Goal: Task Accomplishment & Management: Manage account settings

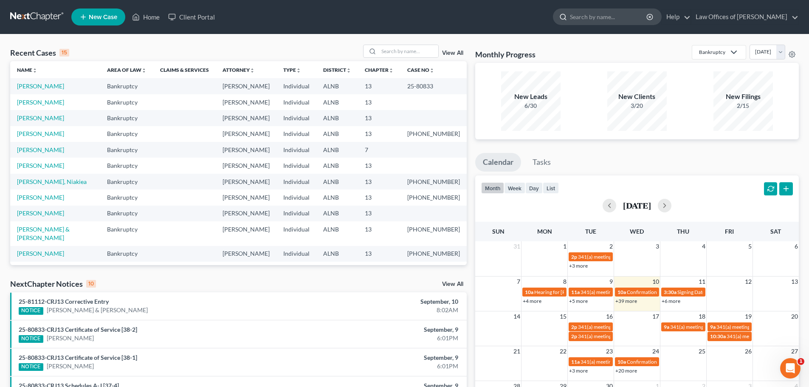
click at [605, 14] on input "search" at bounding box center [609, 17] width 78 height 16
type input "butts"
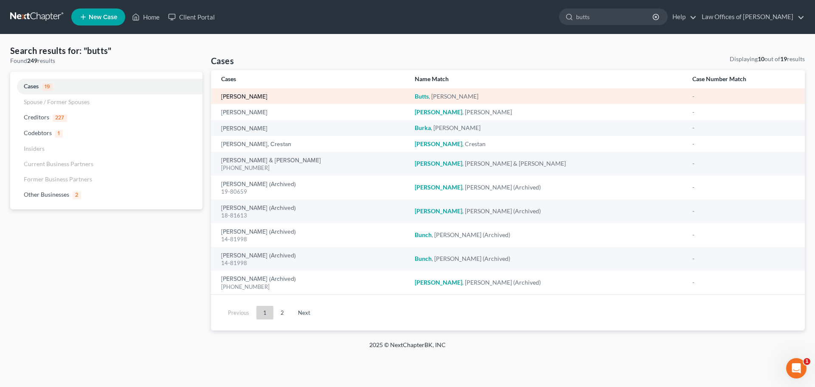
click at [242, 94] on link "[PERSON_NAME]" at bounding box center [244, 97] width 46 height 6
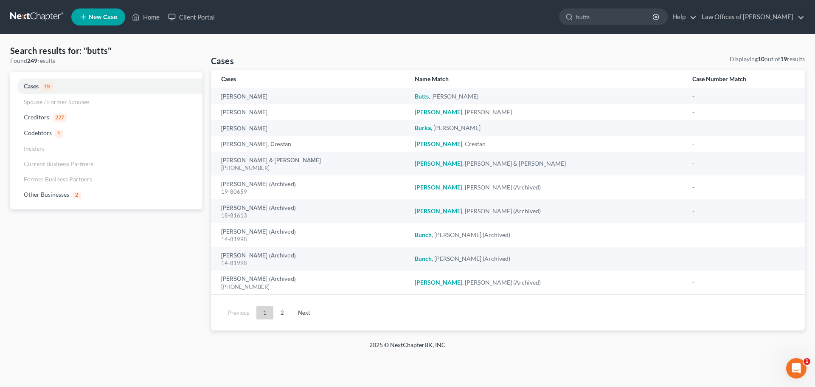
select select "4"
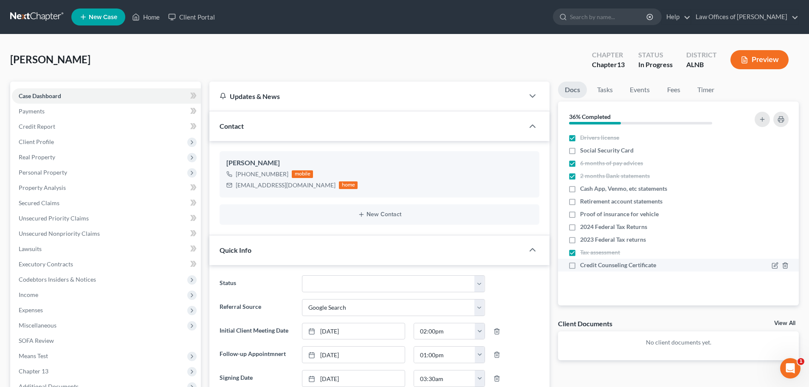
click at [580, 266] on label "Credit Counseling Certificate" at bounding box center [618, 265] width 76 height 8
click at [583, 266] on input "Credit Counseling Certificate" at bounding box center [586, 264] width 6 height 6
checkbox input "true"
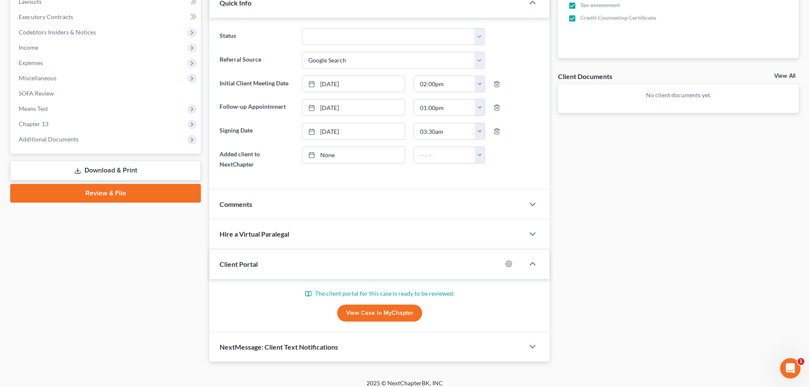
scroll to position [254, 0]
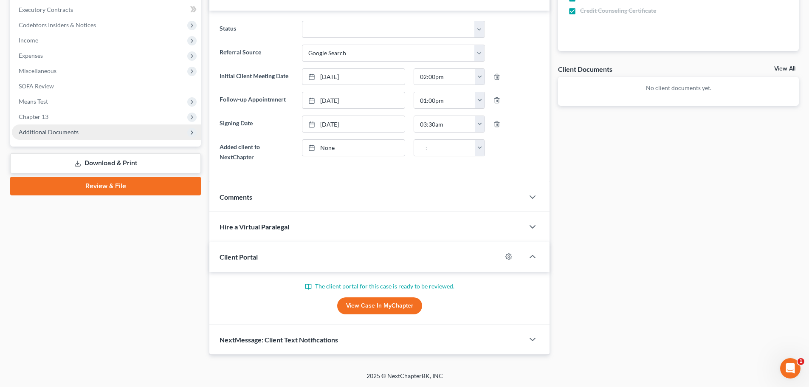
click at [98, 131] on span "Additional Documents" at bounding box center [106, 131] width 189 height 15
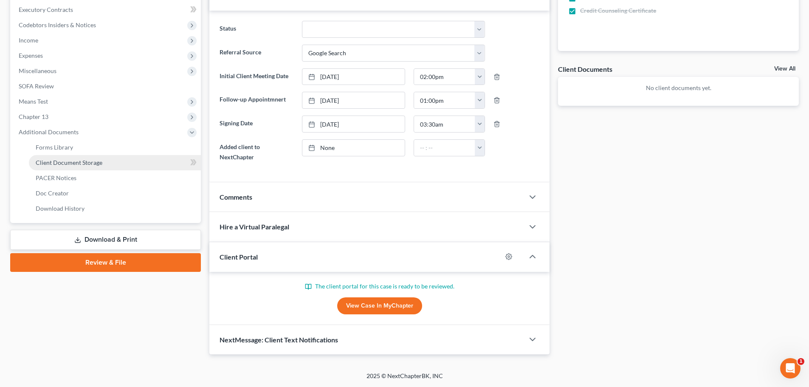
click at [89, 164] on span "Client Document Storage" at bounding box center [69, 162] width 67 height 7
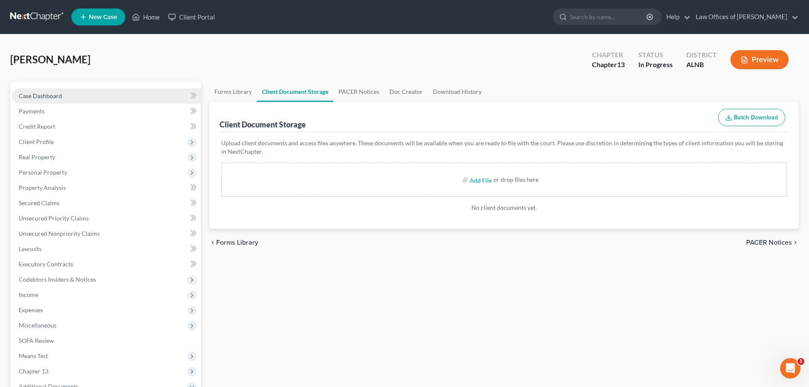
click at [39, 92] on span "Case Dashboard" at bounding box center [40, 95] width 43 height 7
select select "4"
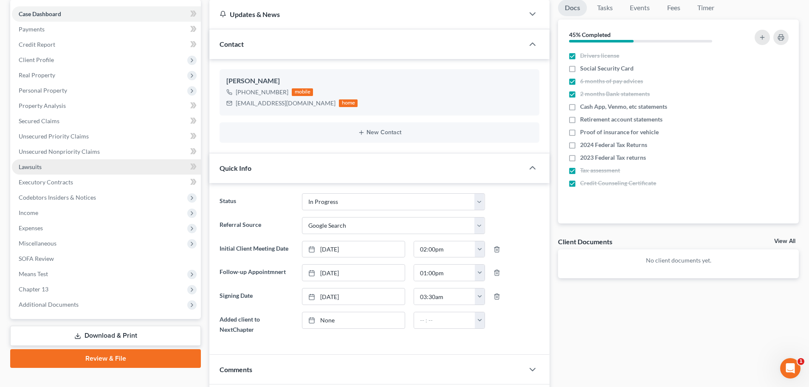
scroll to position [85, 0]
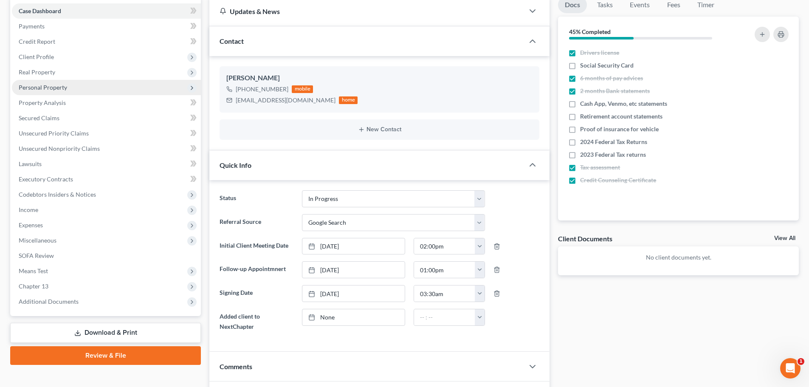
click at [37, 87] on span "Personal Property" at bounding box center [43, 87] width 48 height 7
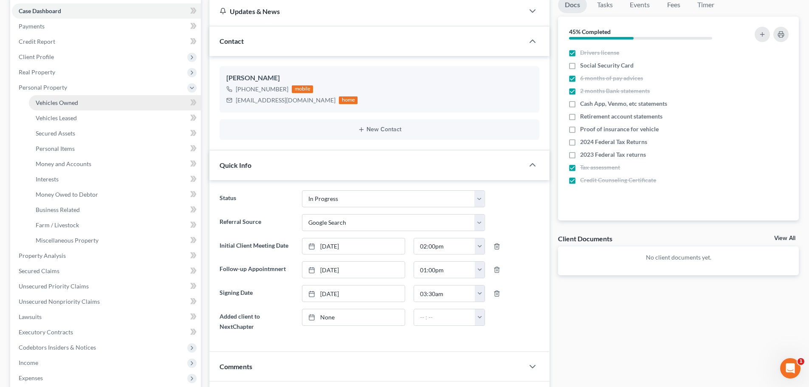
click at [49, 101] on span "Vehicles Owned" at bounding box center [57, 102] width 42 height 7
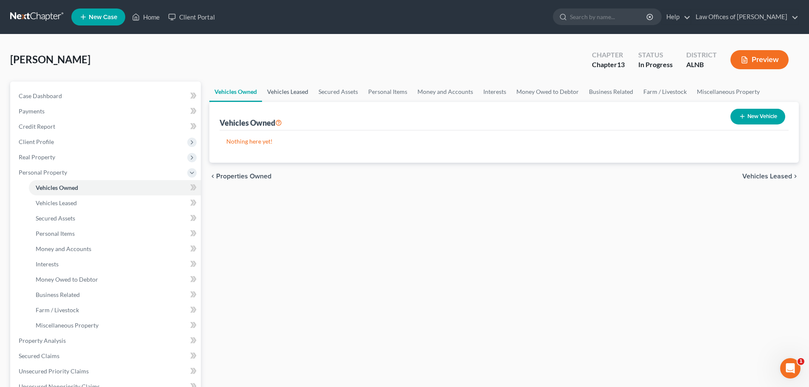
click at [292, 88] on link "Vehicles Leased" at bounding box center [287, 92] width 51 height 20
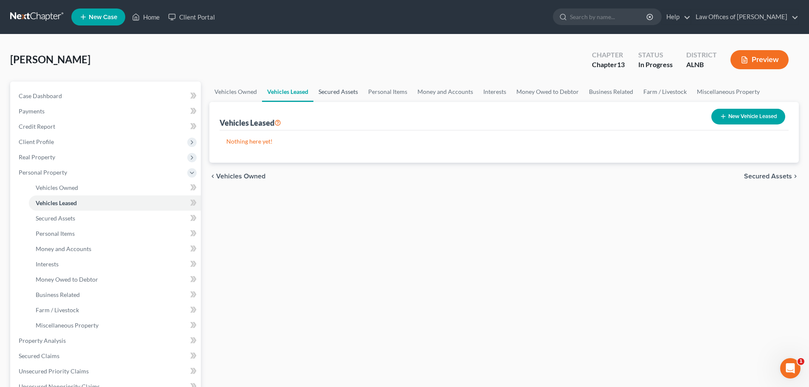
click at [337, 92] on link "Secured Assets" at bounding box center [338, 92] width 50 height 20
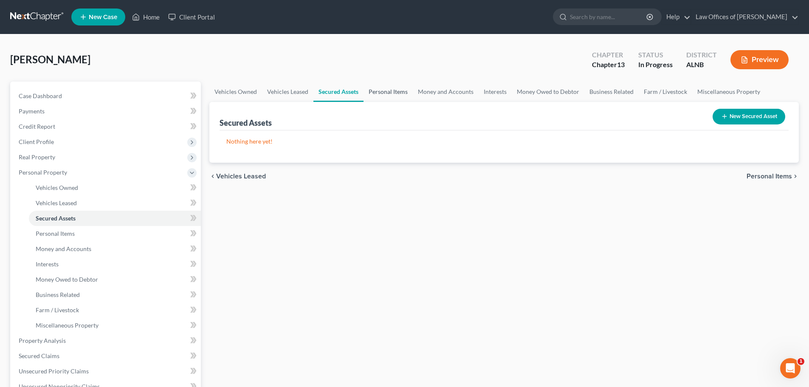
click at [408, 92] on link "Personal Items" at bounding box center [387, 92] width 49 height 20
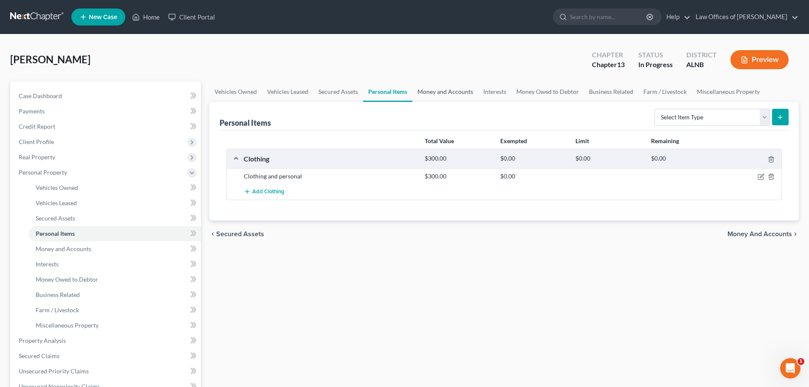
click at [436, 93] on link "Money and Accounts" at bounding box center [445, 92] width 66 height 20
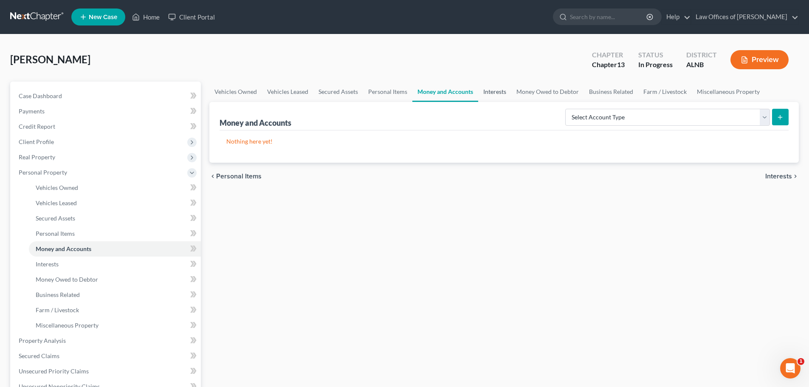
click at [492, 90] on link "Interests" at bounding box center [494, 92] width 33 height 20
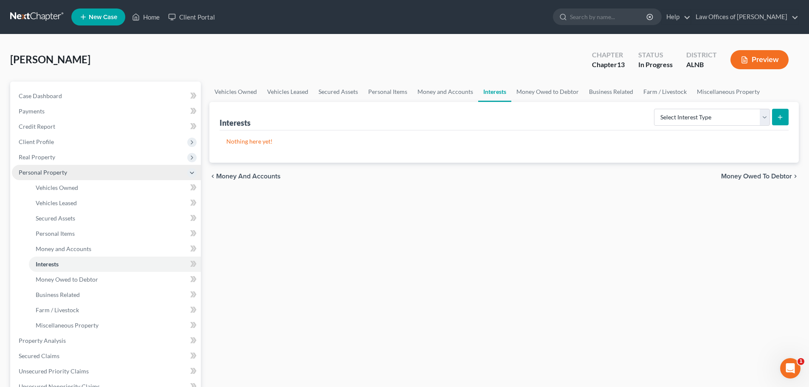
click at [187, 172] on span "Personal Property" at bounding box center [106, 172] width 189 height 15
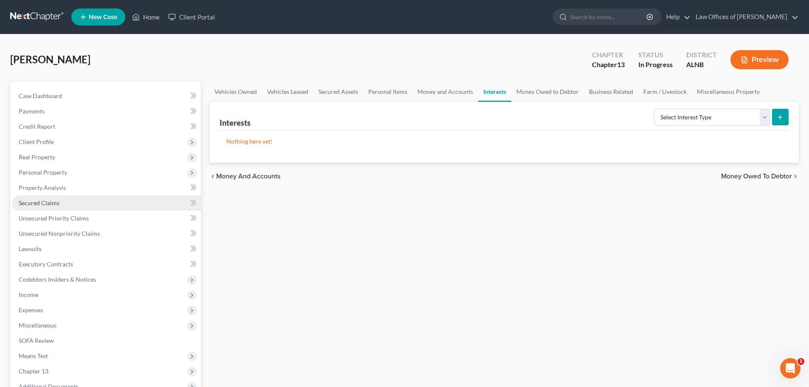
click at [89, 203] on link "Secured Claims" at bounding box center [106, 202] width 189 height 15
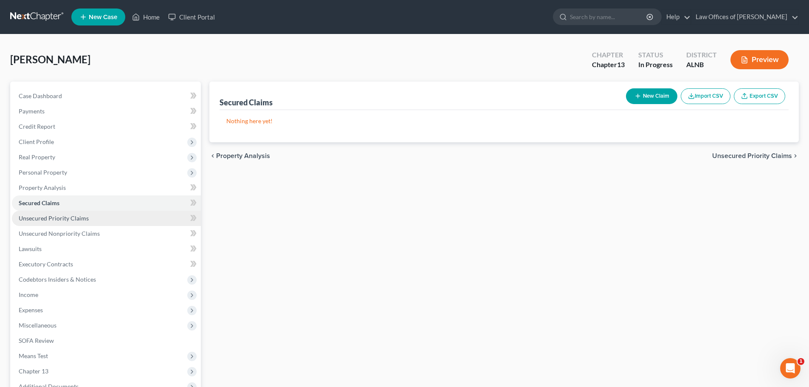
click at [99, 218] on link "Unsecured Priority Claims" at bounding box center [106, 218] width 189 height 15
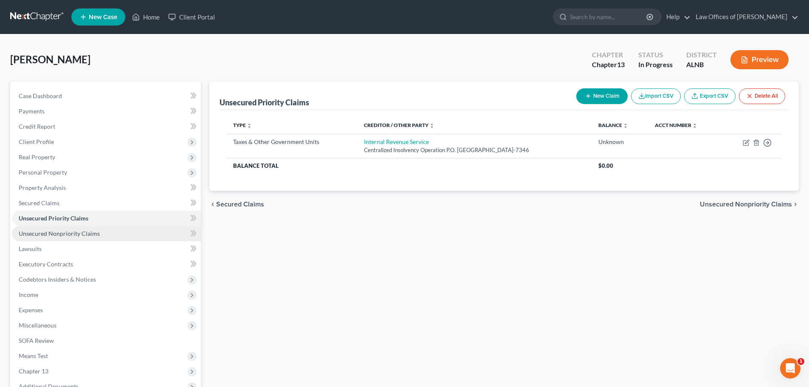
click at [102, 230] on link "Unsecured Nonpriority Claims" at bounding box center [106, 233] width 189 height 15
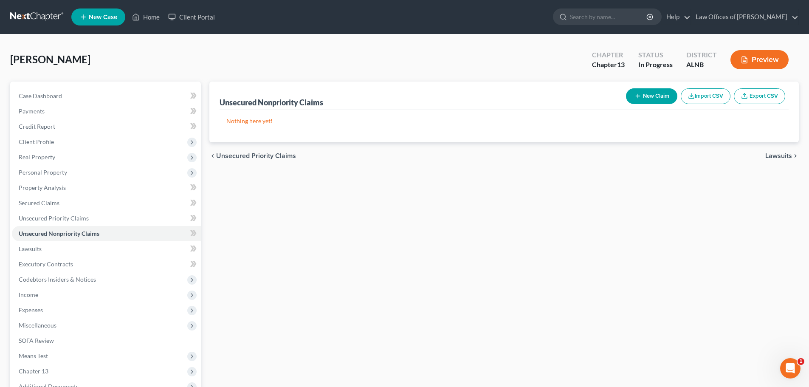
click at [318, 54] on div "[PERSON_NAME] Upgraded Chapter Chapter 13 Status In [GEOGRAPHIC_DATA] [GEOGRAPH…" at bounding box center [404, 63] width 788 height 37
click at [153, 17] on link "Home" at bounding box center [146, 16] width 36 height 15
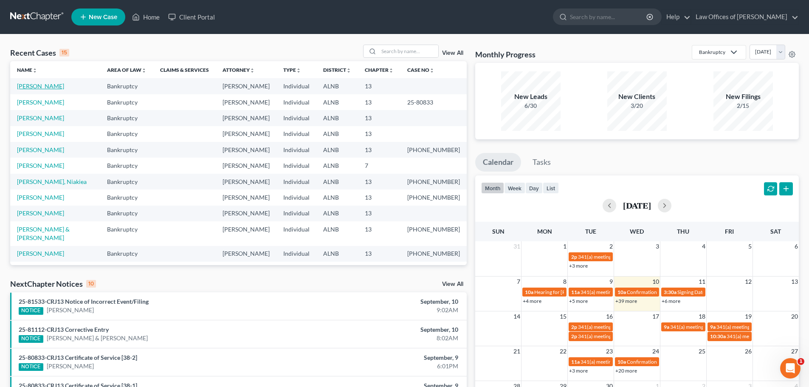
click at [41, 87] on link "[PERSON_NAME]" at bounding box center [40, 85] width 47 height 7
select select "4"
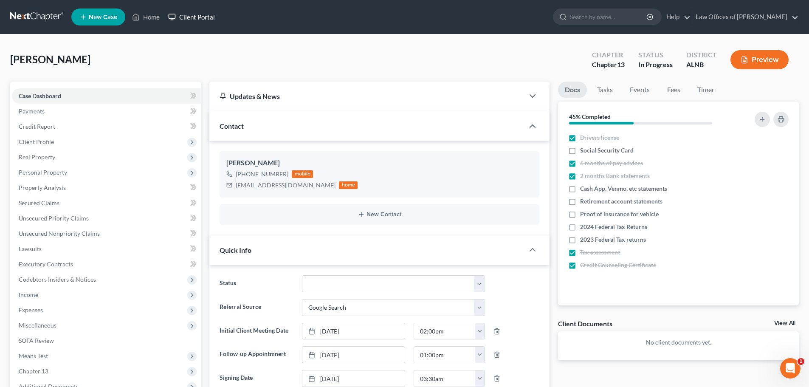
click at [184, 16] on link "Client Portal" at bounding box center [191, 16] width 55 height 15
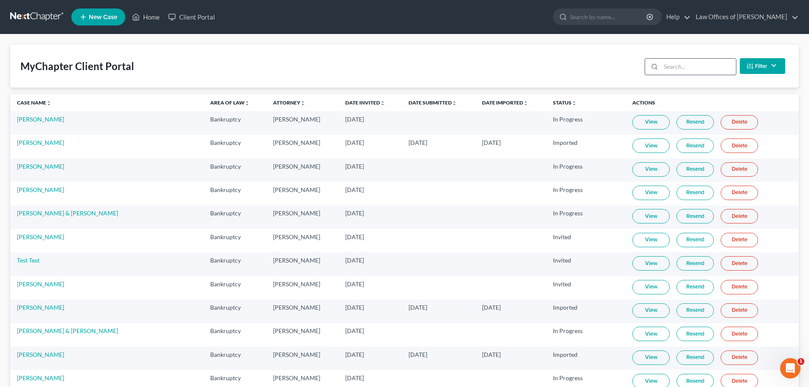
click at [683, 68] on input "search" at bounding box center [698, 67] width 75 height 16
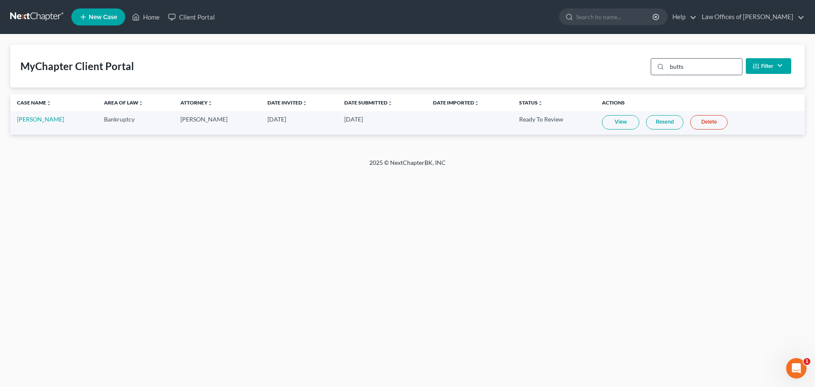
type input "butts"
click at [606, 123] on link "View" at bounding box center [620, 122] width 37 height 14
click at [150, 15] on link "Home" at bounding box center [146, 16] width 36 height 15
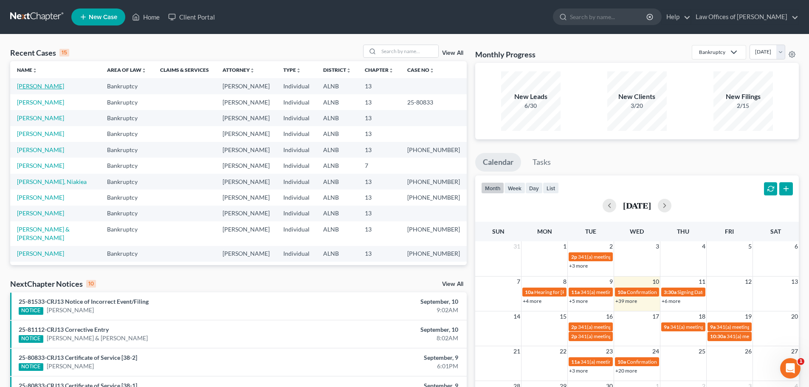
click at [37, 84] on link "[PERSON_NAME]" at bounding box center [40, 85] width 47 height 7
select select "4"
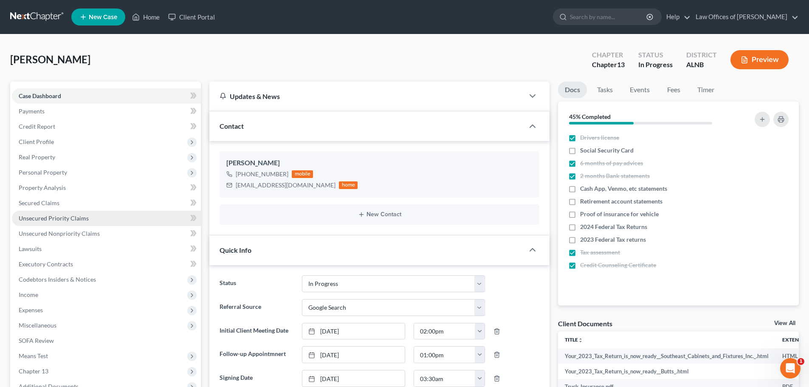
click at [42, 216] on span "Unsecured Priority Claims" at bounding box center [54, 217] width 70 height 7
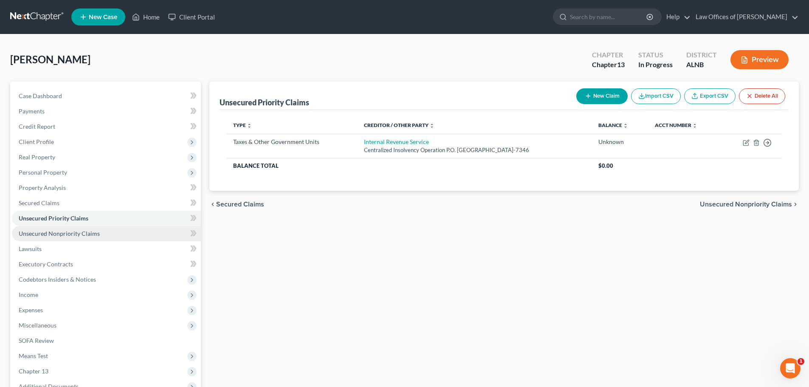
click at [42, 233] on span "Unsecured Nonpriority Claims" at bounding box center [59, 233] width 81 height 7
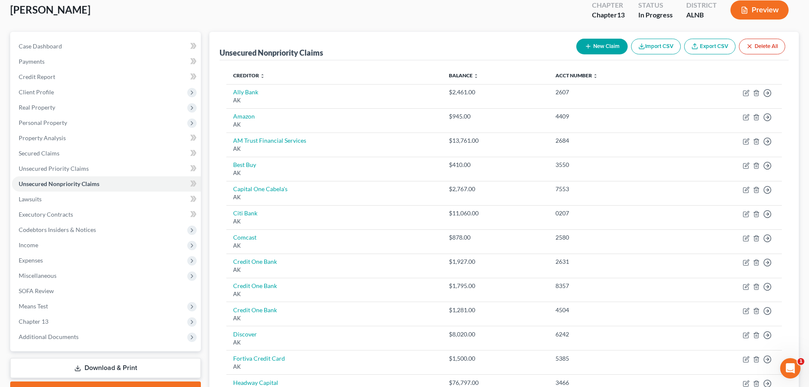
scroll to position [44, 0]
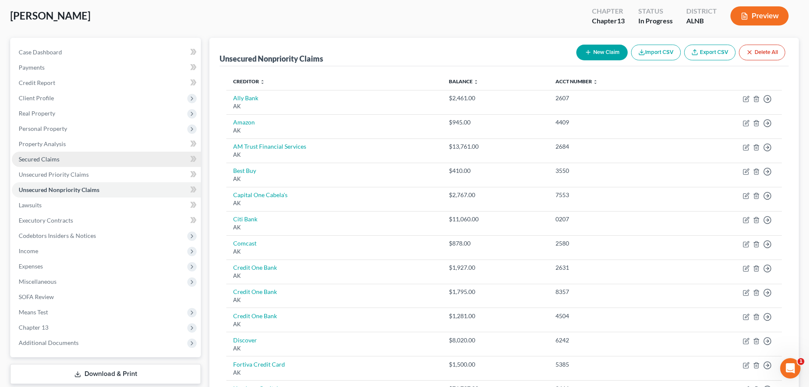
click at [57, 157] on span "Secured Claims" at bounding box center [39, 158] width 41 height 7
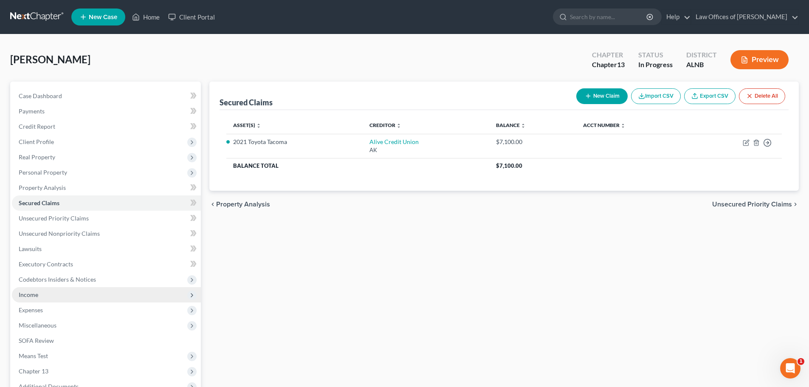
click at [34, 296] on span "Income" at bounding box center [29, 294] width 20 height 7
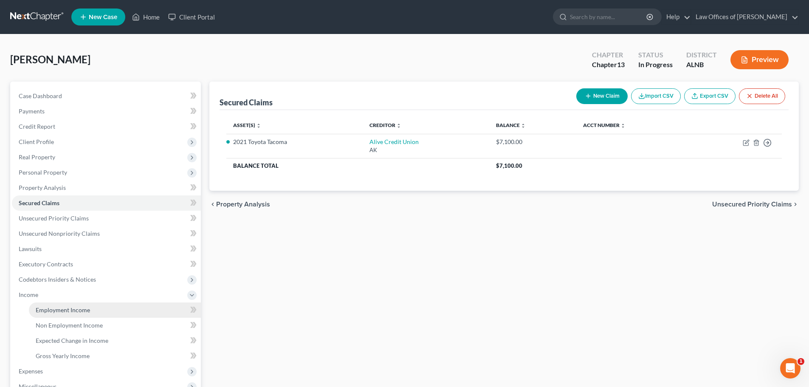
click at [93, 312] on link "Employment Income" at bounding box center [115, 309] width 172 height 15
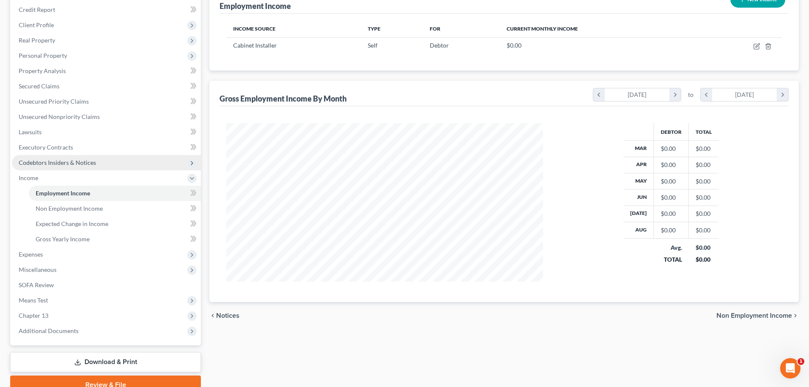
scroll to position [127, 0]
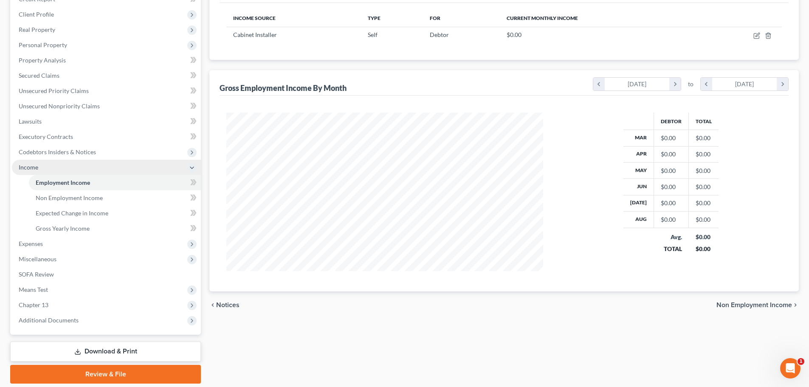
click at [188, 169] on icon at bounding box center [191, 167] width 9 height 9
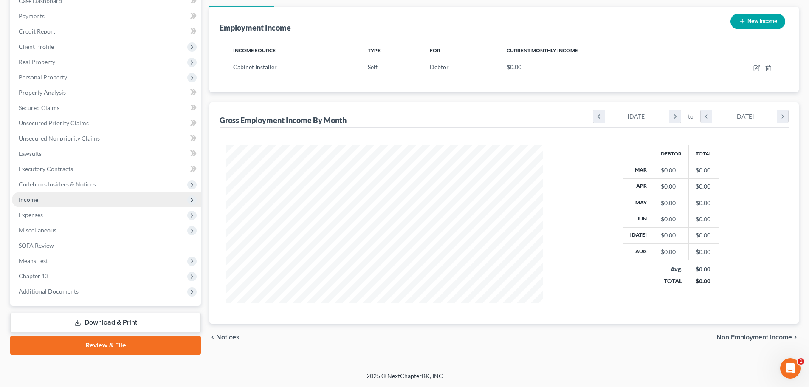
scroll to position [95, 0]
click at [62, 200] on span "Income" at bounding box center [106, 199] width 189 height 15
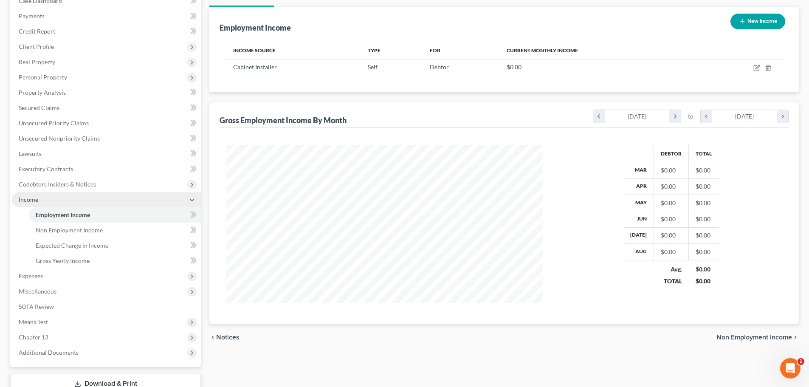
scroll to position [127, 0]
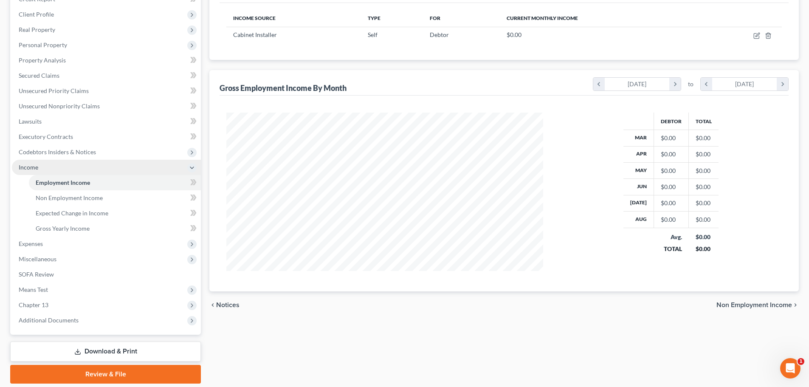
click at [190, 169] on icon at bounding box center [191, 167] width 7 height 7
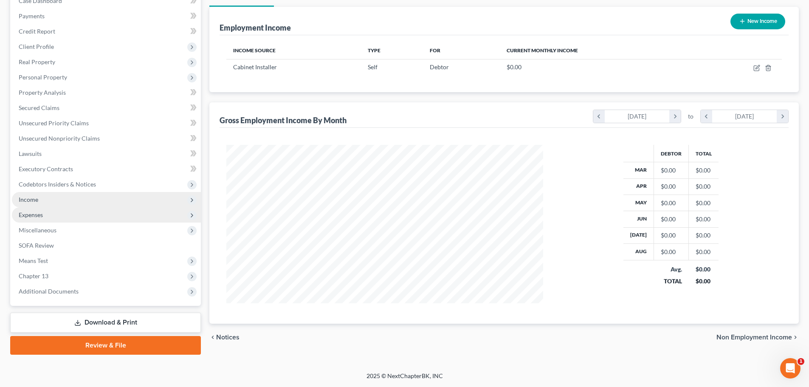
click at [78, 218] on span "Expenses" at bounding box center [106, 214] width 189 height 15
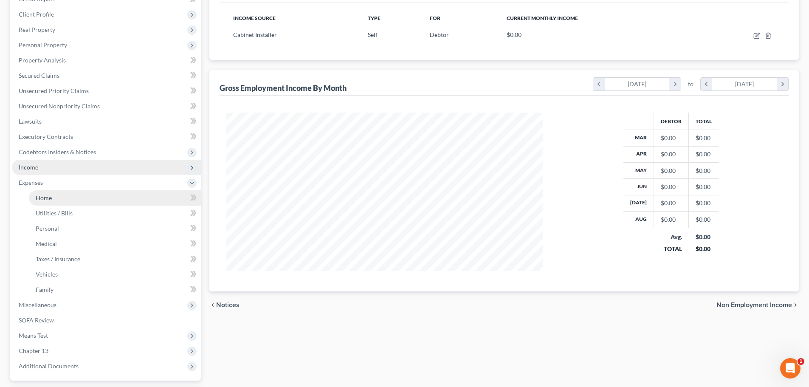
click at [78, 200] on link "Home" at bounding box center [115, 197] width 172 height 15
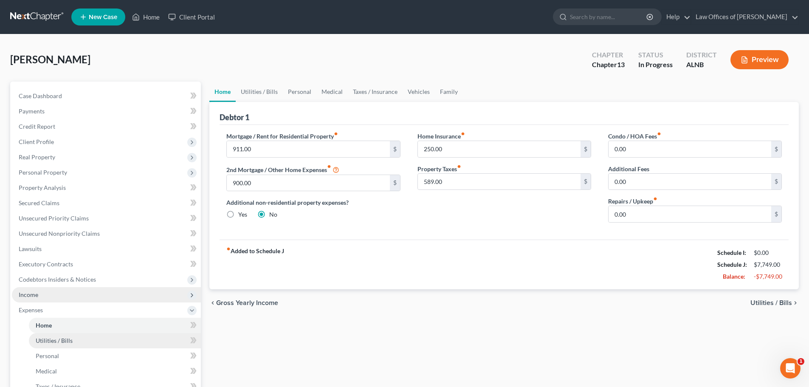
click at [51, 343] on span "Utilities / Bills" at bounding box center [54, 340] width 37 height 7
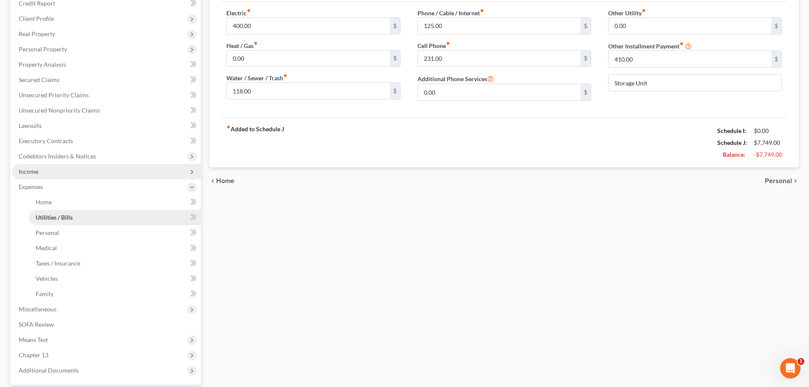
scroll to position [170, 0]
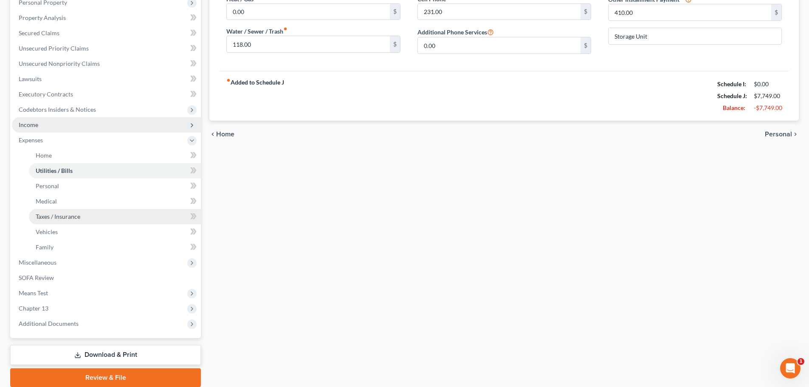
click at [80, 216] on link "Taxes / Insurance" at bounding box center [115, 216] width 172 height 15
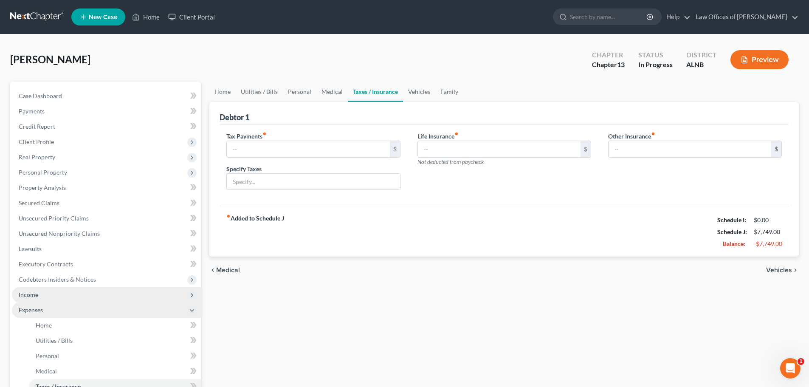
click at [182, 308] on span "Expenses" at bounding box center [106, 309] width 189 height 15
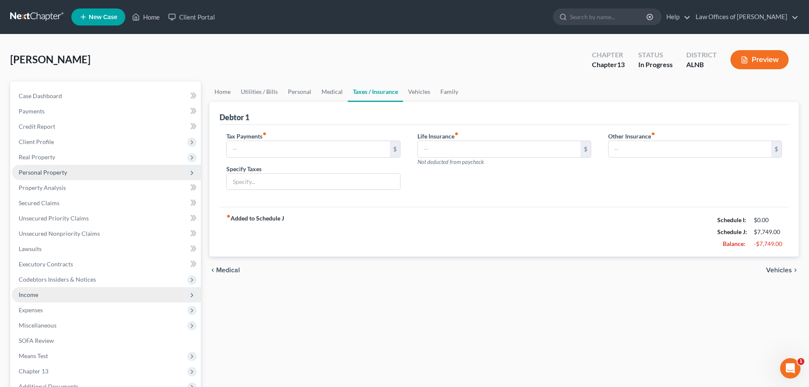
click at [106, 175] on span "Personal Property" at bounding box center [106, 172] width 189 height 15
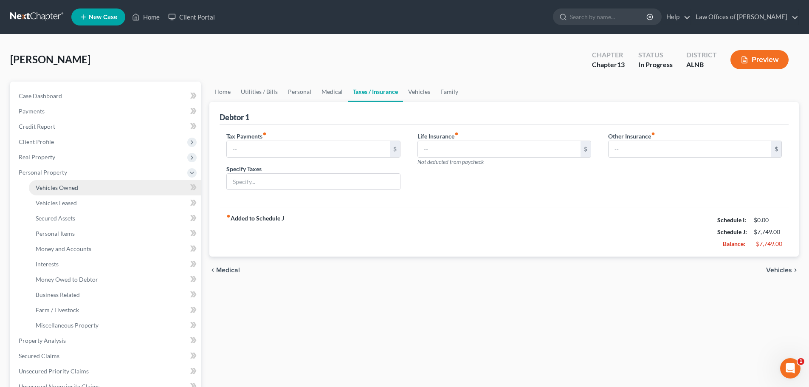
click at [101, 189] on link "Vehicles Owned" at bounding box center [115, 187] width 172 height 15
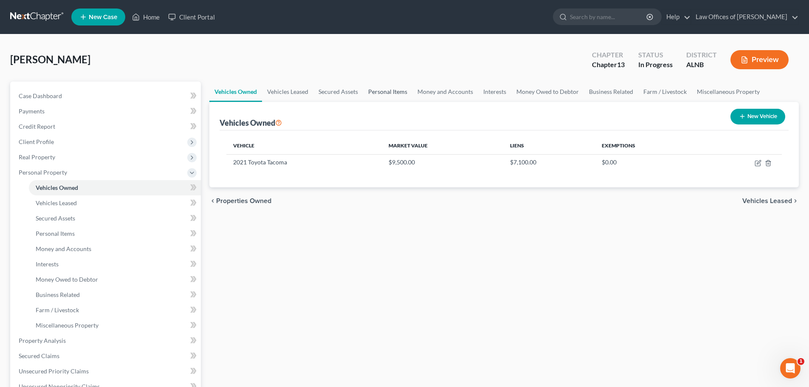
click at [403, 93] on link "Personal Items" at bounding box center [387, 92] width 49 height 20
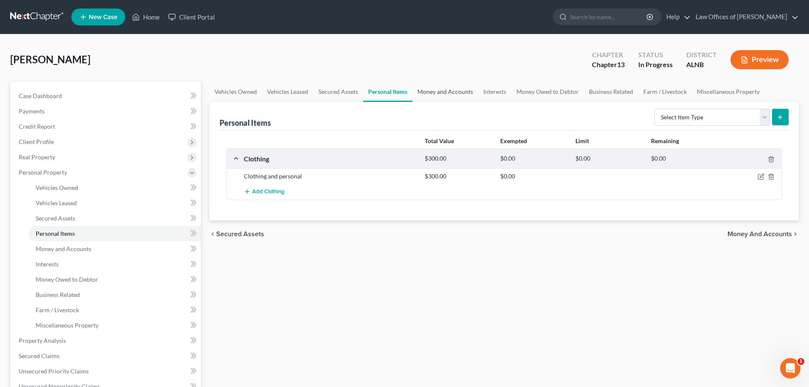
click at [438, 91] on link "Money and Accounts" at bounding box center [445, 92] width 66 height 20
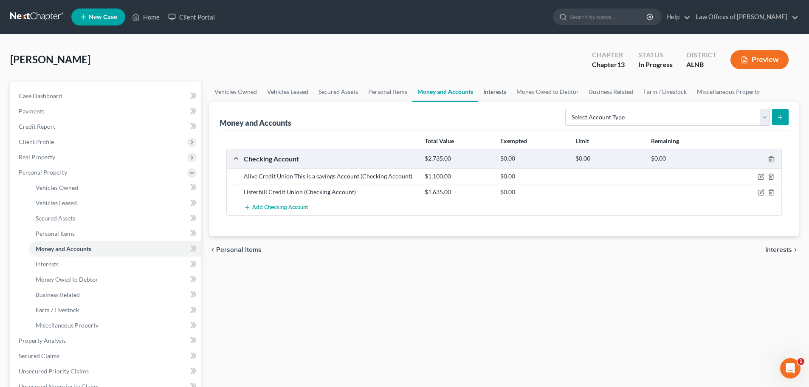
click at [488, 91] on link "Interests" at bounding box center [494, 92] width 33 height 20
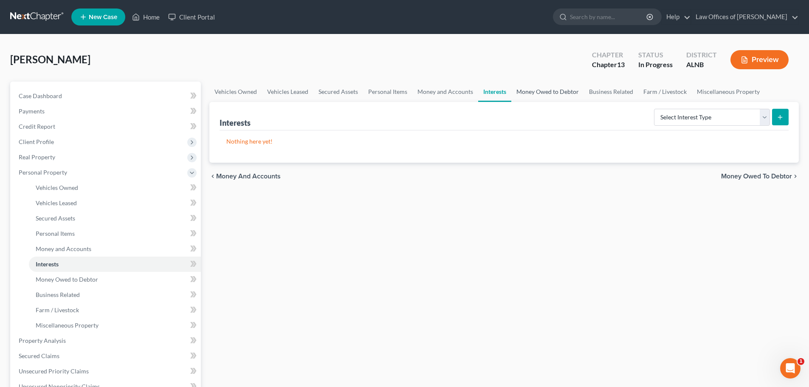
click at [535, 90] on link "Money Owed to Debtor" at bounding box center [547, 92] width 73 height 20
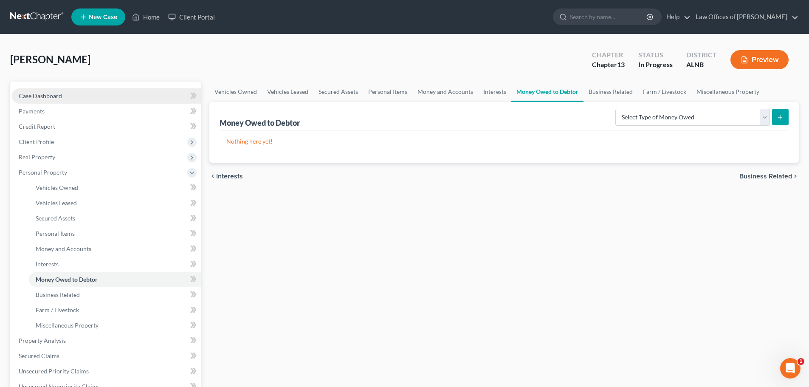
click at [69, 95] on link "Case Dashboard" at bounding box center [106, 95] width 189 height 15
select select "4"
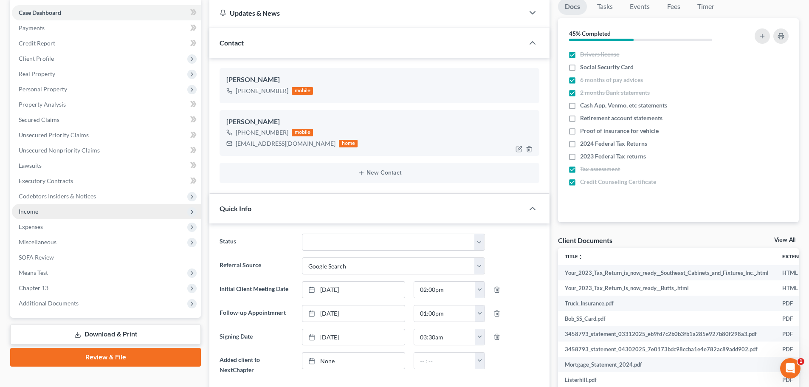
scroll to position [85, 0]
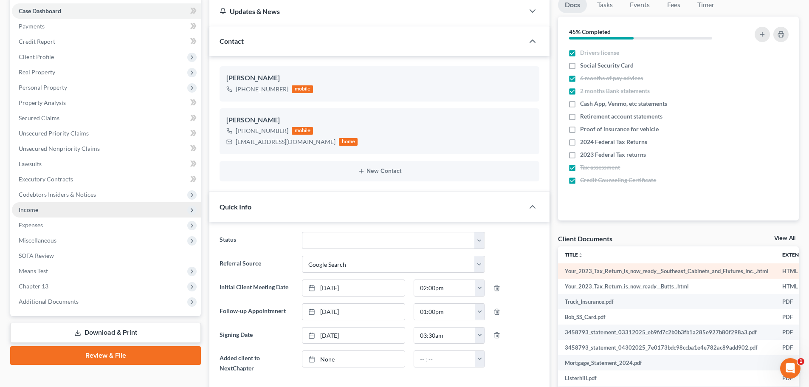
click at [576, 269] on td "Your_2023_Tax_Return_is_now_ready__Southeast_Cabinets_and_Fixtures_Inc._.html" at bounding box center [666, 270] width 217 height 15
click at [790, 237] on link "View All" at bounding box center [784, 238] width 21 height 6
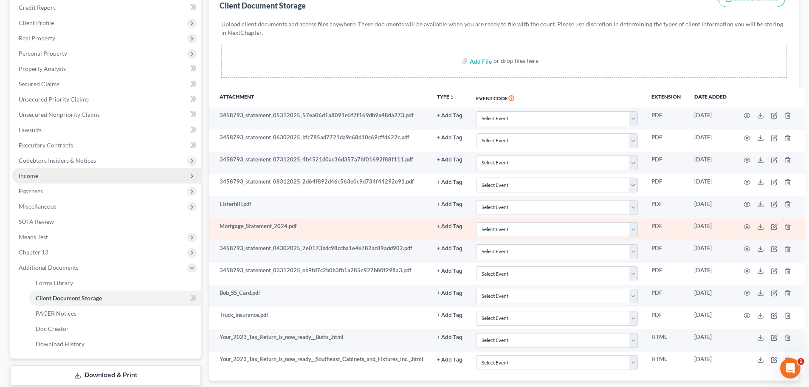
scroll to position [172, 0]
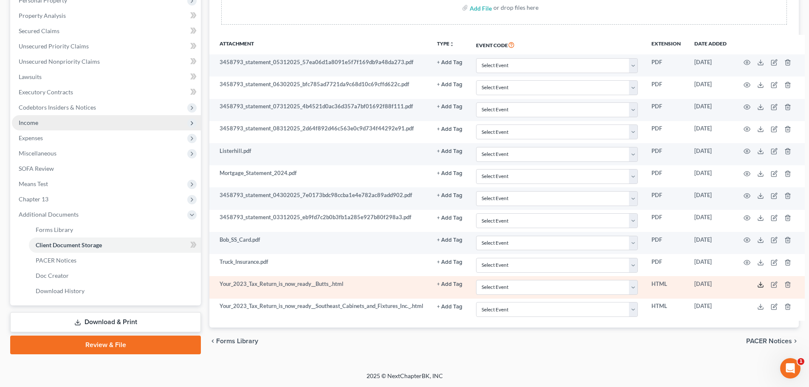
click at [762, 283] on icon at bounding box center [760, 284] width 7 height 7
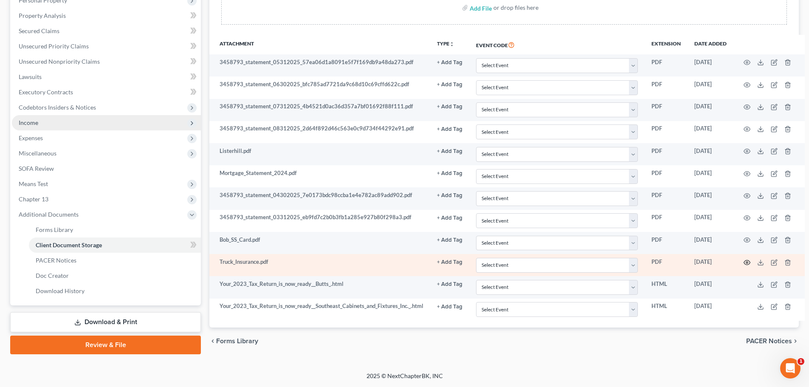
click at [746, 263] on icon "button" at bounding box center [746, 262] width 7 height 7
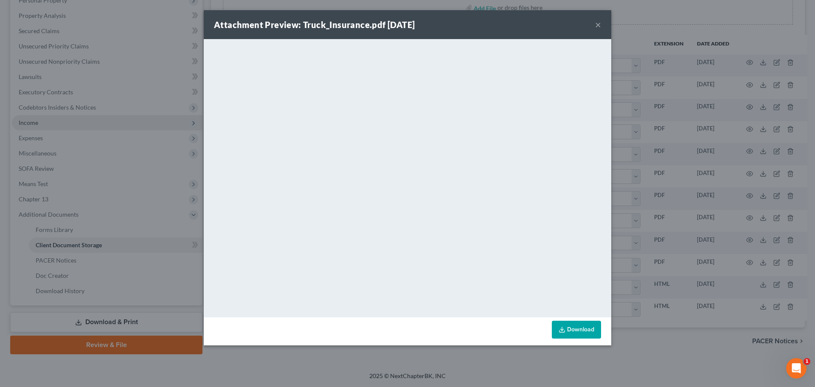
click at [596, 25] on button "×" at bounding box center [598, 25] width 6 height 10
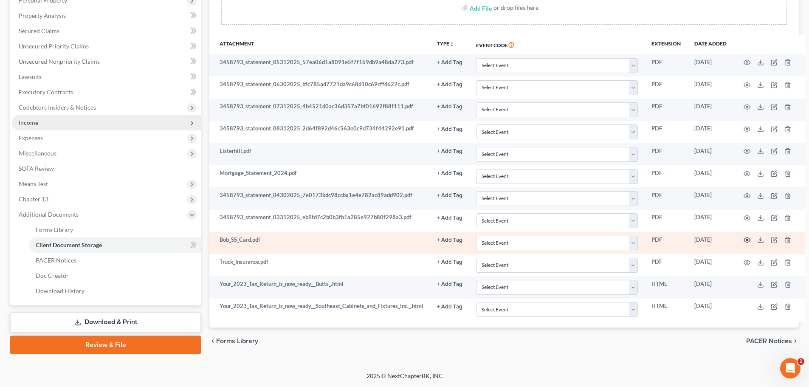
click at [745, 239] on icon "button" at bounding box center [747, 240] width 6 height 5
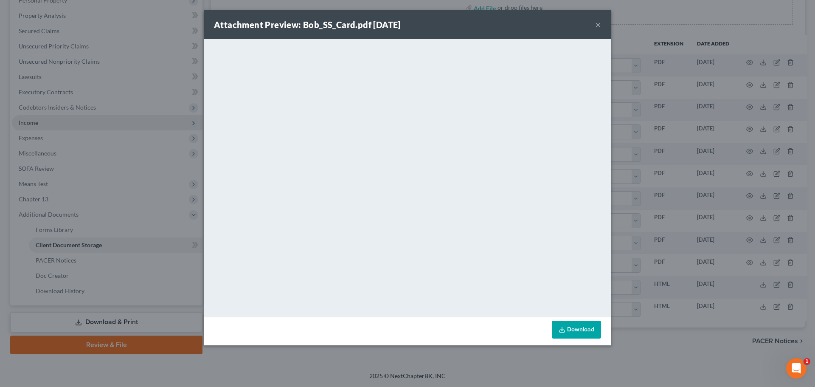
click at [599, 24] on button "×" at bounding box center [598, 25] width 6 height 10
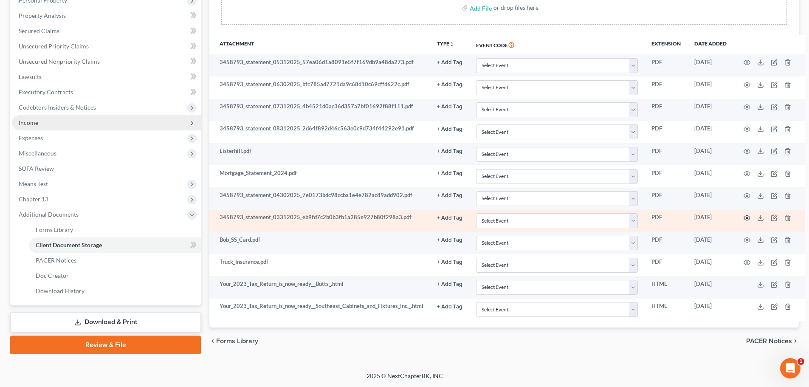
click at [747, 216] on icon "button" at bounding box center [746, 217] width 7 height 7
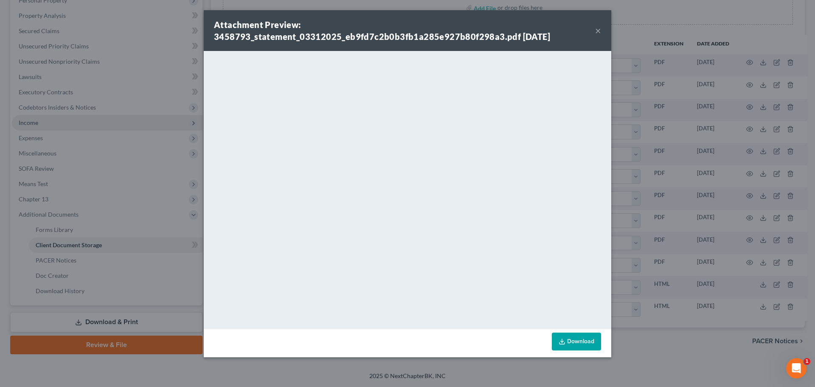
click at [597, 28] on button "×" at bounding box center [598, 30] width 6 height 10
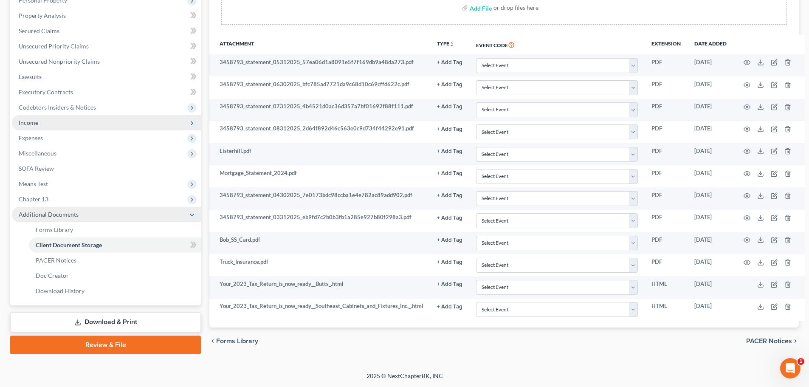
click at [192, 214] on icon at bounding box center [191, 214] width 7 height 7
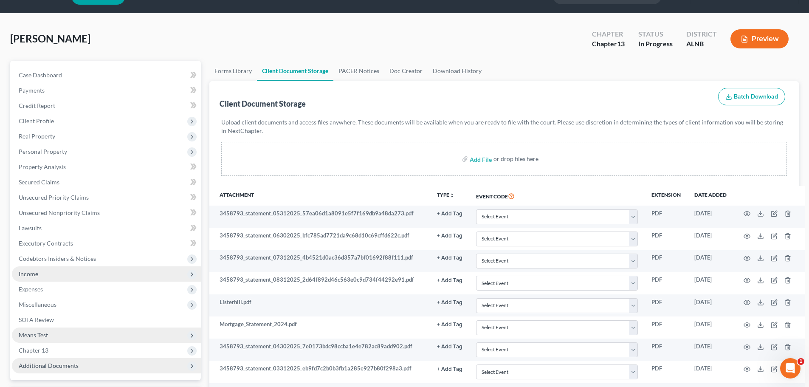
scroll to position [0, 0]
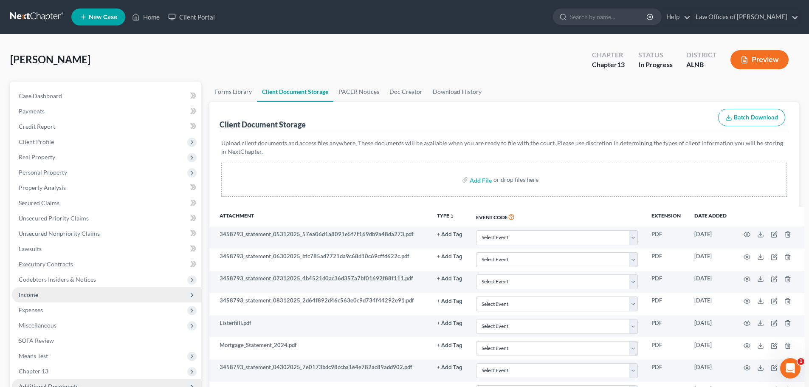
click at [533, 57] on div "[PERSON_NAME] Upgraded Chapter Chapter 13 Status In [GEOGRAPHIC_DATA] [GEOGRAPH…" at bounding box center [404, 63] width 788 height 37
click at [59, 93] on span "Case Dashboard" at bounding box center [40, 95] width 43 height 7
select select "4"
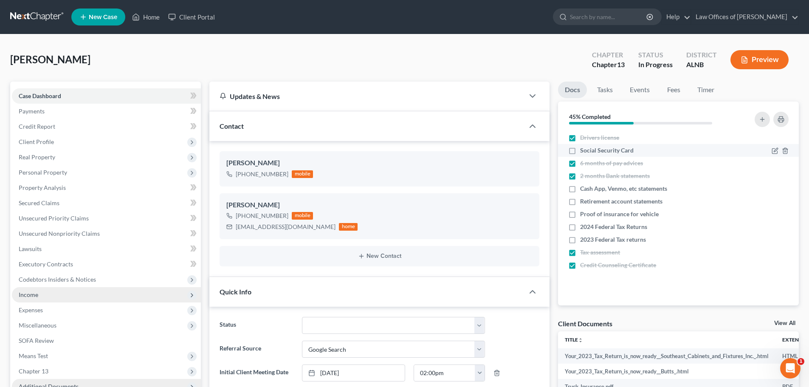
click at [580, 149] on label "Social Security Card" at bounding box center [606, 150] width 53 height 8
click at [583, 149] on input "Social Security Card" at bounding box center [586, 149] width 6 height 6
checkbox input "true"
click at [580, 214] on label "Proof of insurance for vehicle" at bounding box center [619, 214] width 79 height 8
click at [583, 214] on input "Proof of insurance for vehicle" at bounding box center [586, 213] width 6 height 6
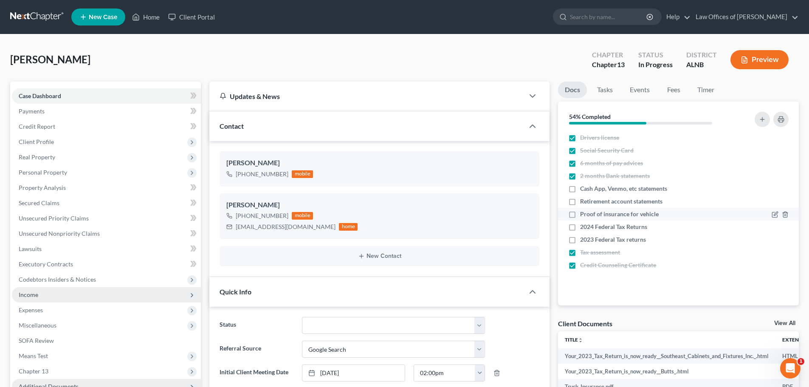
checkbox input "true"
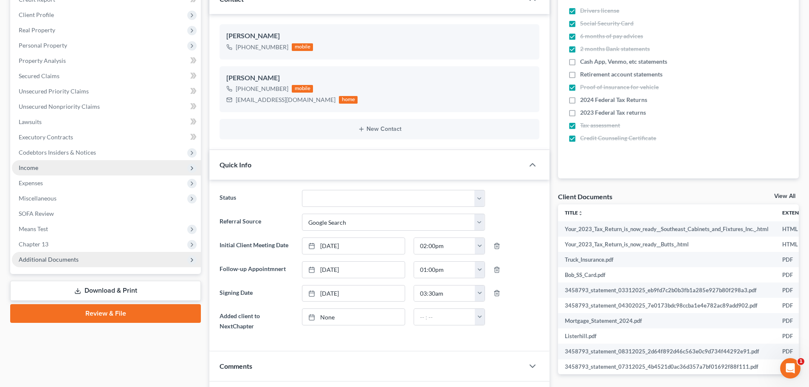
scroll to position [127, 0]
click at [787, 213] on link "Extension unfold_more expand_more expand_less" at bounding box center [799, 212] width 34 height 6
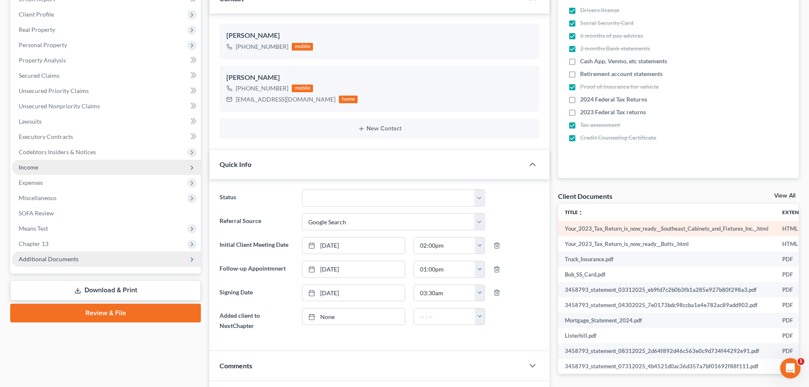
click at [748, 230] on td "Your_2023_Tax_Return_is_now_ready__Southeast_Cabinets_and_Fixtures_Inc._.html" at bounding box center [666, 228] width 217 height 15
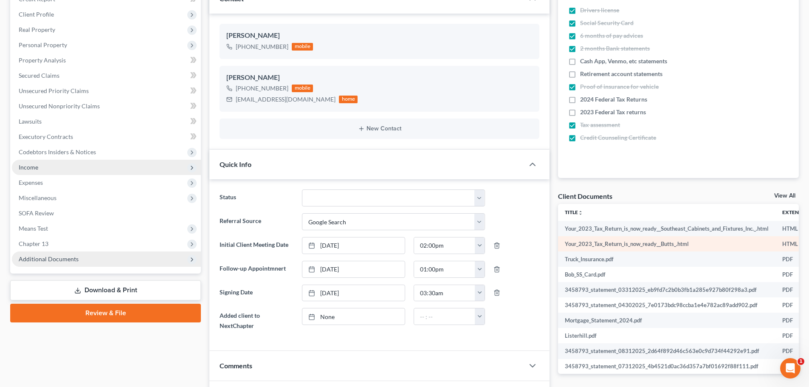
click at [575, 244] on td "Your_2023_Tax_Return_is_now_ready__Butts_.html" at bounding box center [666, 243] width 217 height 15
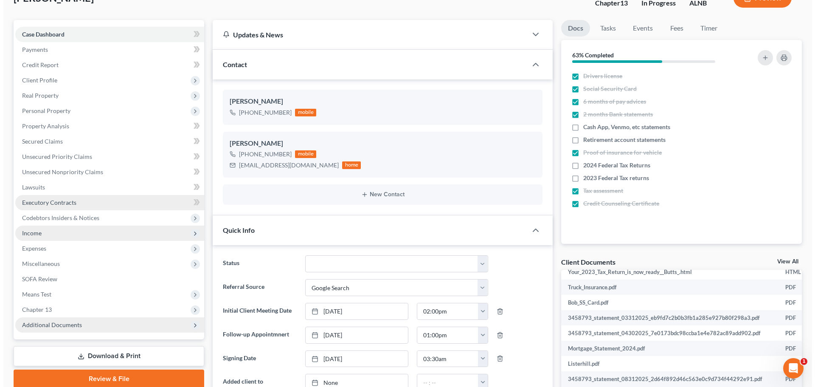
scroll to position [0, 0]
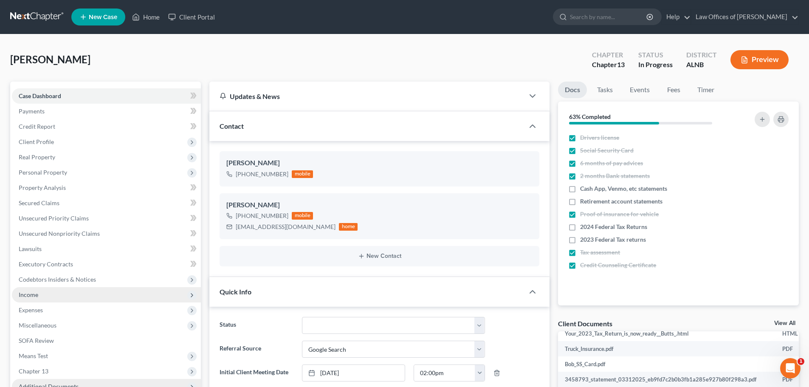
drag, startPoint x: 633, startPoint y: 22, endPoint x: 673, endPoint y: 44, distance: 45.6
click at [633, 22] on input "search" at bounding box center [609, 17] width 78 height 16
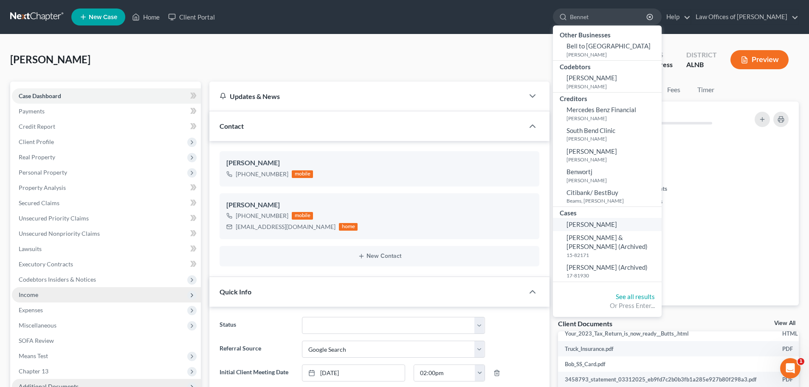
type input "Bennet"
click at [599, 224] on span "[PERSON_NAME]" at bounding box center [591, 224] width 51 height 8
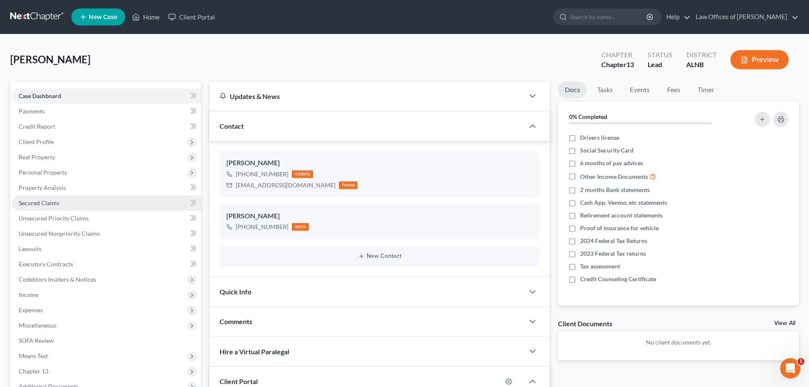
click at [57, 203] on span "Secured Claims" at bounding box center [39, 202] width 41 height 7
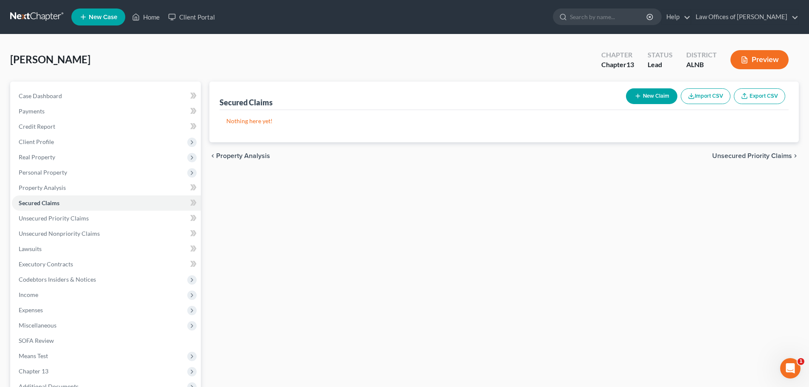
click at [656, 95] on button "New Claim" at bounding box center [651, 96] width 51 height 16
select select "0"
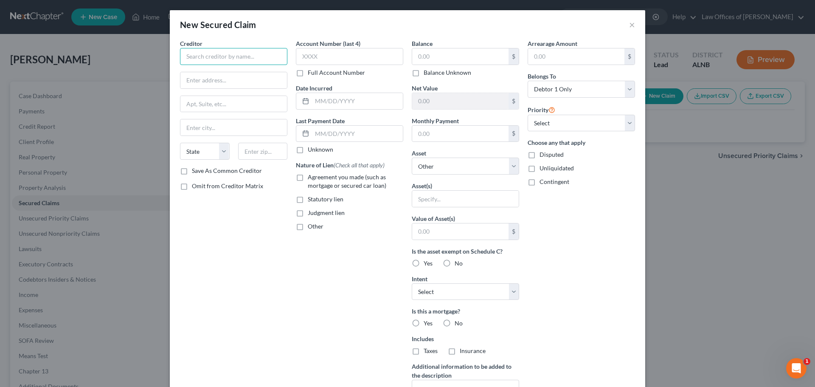
click at [239, 56] on input "text" at bounding box center [233, 56] width 107 height 17
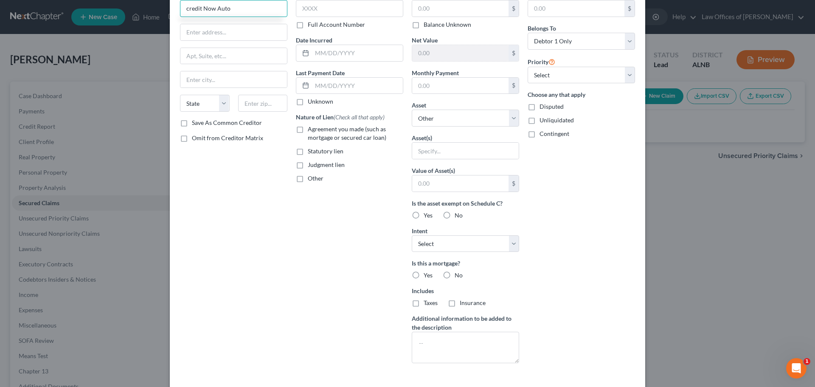
scroll to position [84, 0]
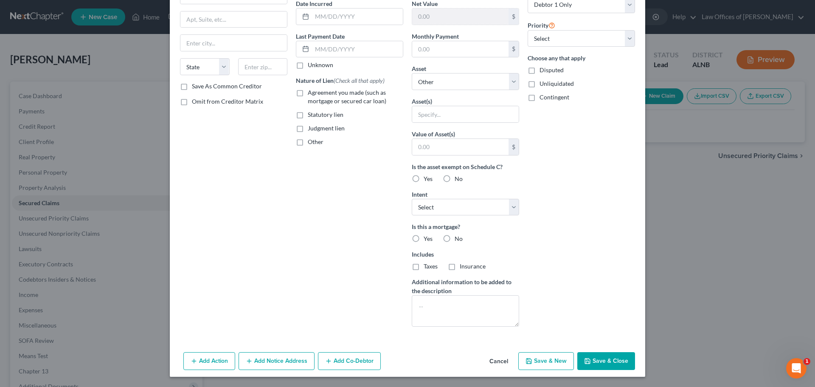
click at [493, 361] on button "Cancel" at bounding box center [499, 361] width 32 height 17
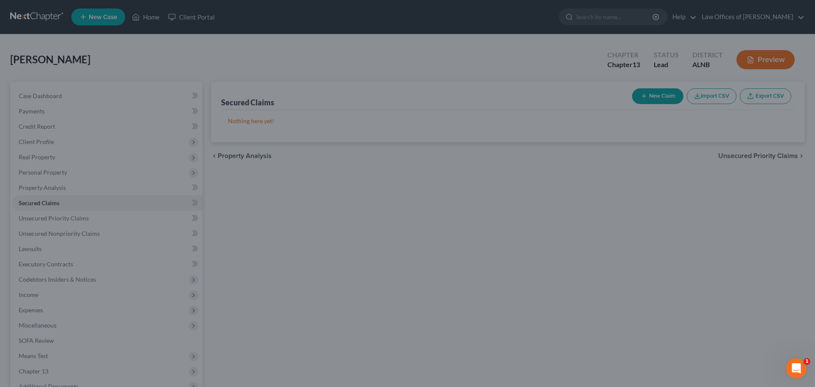
type input "credit Now Auto"
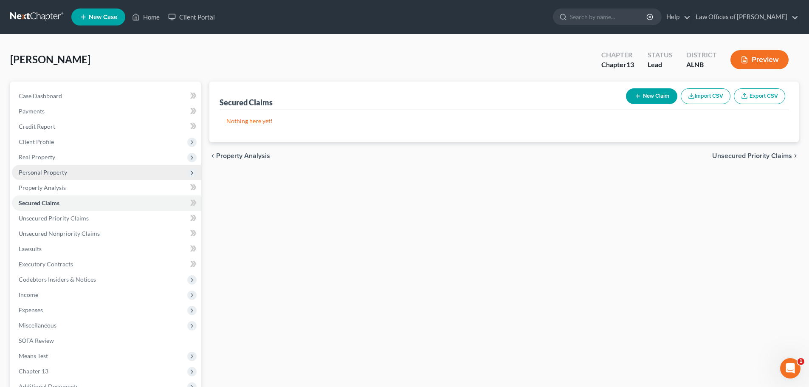
click at [60, 171] on span "Personal Property" at bounding box center [43, 172] width 48 height 7
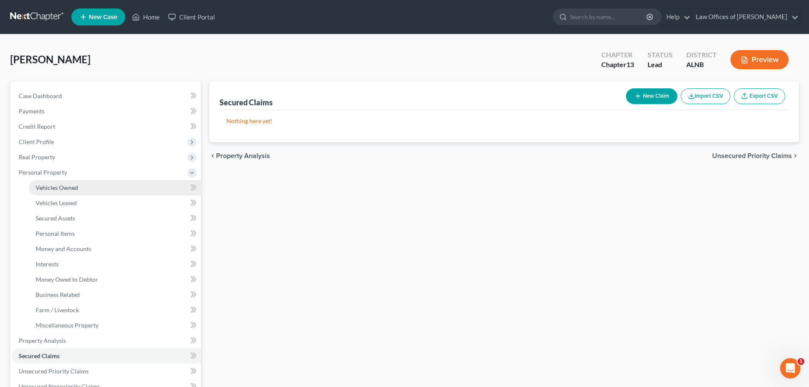
click at [69, 187] on span "Vehicles Owned" at bounding box center [57, 187] width 42 height 7
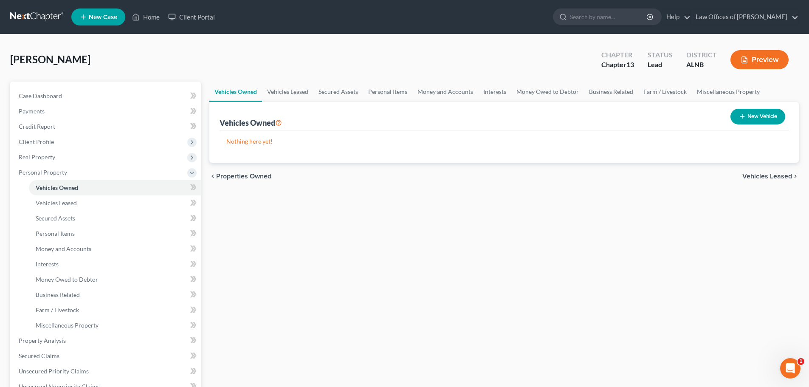
click at [745, 114] on button "New Vehicle" at bounding box center [757, 117] width 55 height 16
select select "0"
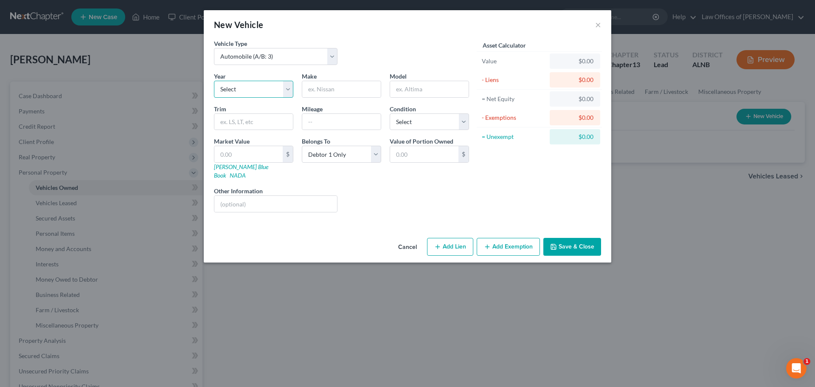
click at [258, 87] on select "Select 2026 2025 2024 2023 2022 2021 2020 2019 2018 2017 2016 2015 2014 2013 20…" at bounding box center [253, 89] width 79 height 17
select select "15"
click at [214, 81] on select "Select 2026 2025 2024 2023 2022 2021 2020 2019 2018 2017 2016 2015 2014 2013 20…" at bounding box center [253, 89] width 79 height 17
click at [342, 88] on input "text" at bounding box center [341, 89] width 79 height 16
type input "Honda"
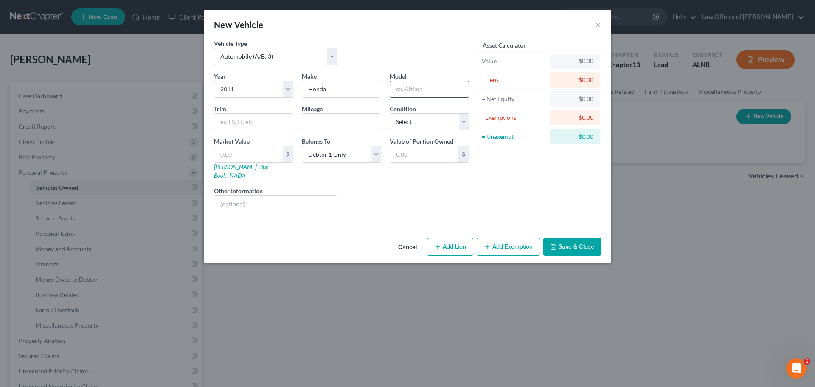
click at [416, 82] on input "text" at bounding box center [429, 89] width 79 height 16
type input "Fit"
click at [455, 238] on button "Add Lien" at bounding box center [450, 247] width 46 height 18
select select "0"
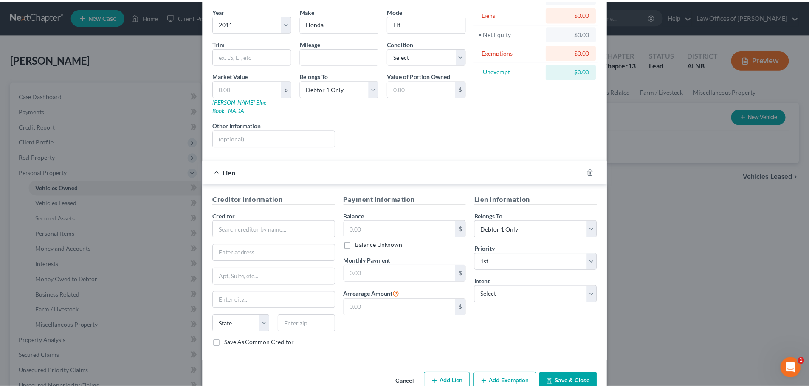
scroll to position [78, 0]
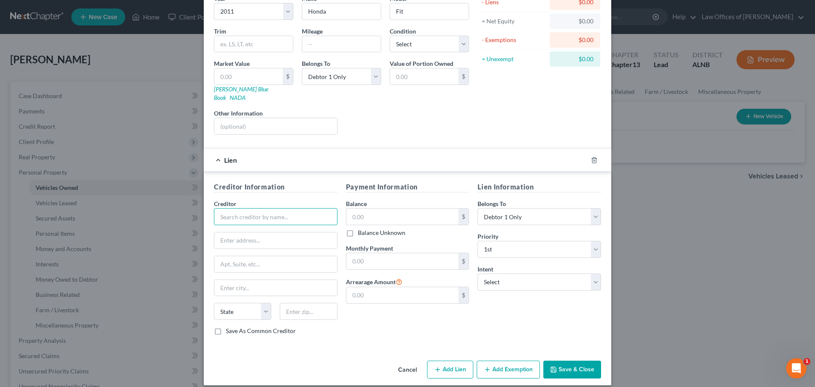
click at [311, 208] on input "text" at bounding box center [276, 216] width 124 height 17
type input "Credit Now Auto Sales"
click at [274, 232] on input "text" at bounding box center [275, 240] width 123 height 16
type input "[STREET_ADDRESS]"
click at [298, 257] on input "text" at bounding box center [275, 264] width 123 height 16
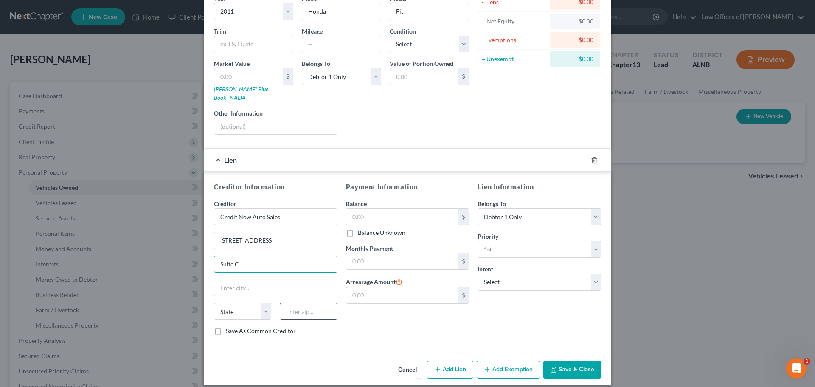
type input "Suite C"
click at [312, 304] on input "text" at bounding box center [308, 311] width 57 height 17
type input "35801"
type input "[GEOGRAPHIC_DATA]"
select select "0"
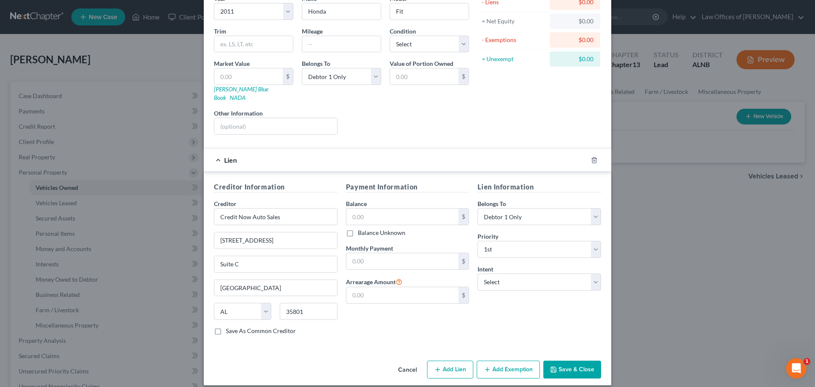
click at [414, 309] on div "Payment Information Balance $ Balance Unknown Balance Undetermined $ Balance Un…" at bounding box center [408, 262] width 132 height 160
click at [300, 232] on input "[STREET_ADDRESS]" at bounding box center [275, 240] width 123 height 16
click at [385, 253] on input "text" at bounding box center [402, 261] width 112 height 16
drag, startPoint x: 369, startPoint y: 253, endPoint x: 342, endPoint y: 254, distance: 27.6
click at [342, 254] on div "Payment Information Balance $ Balance Unknown Balance Undetermined $ Balance Un…" at bounding box center [408, 262] width 132 height 160
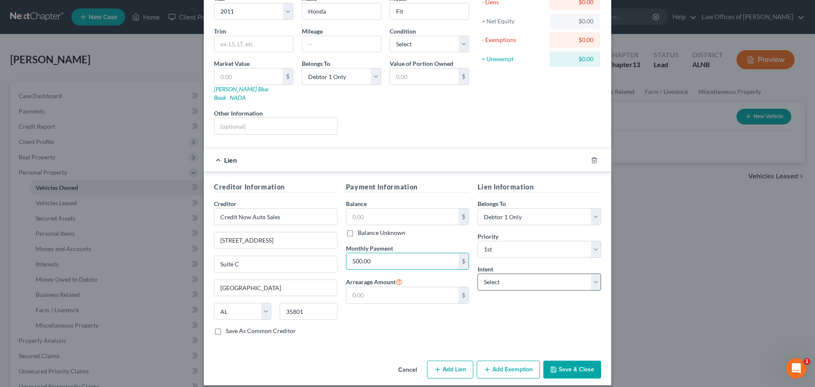
type input "500.00"
click at [593, 273] on select "Select Surrender Redeem Reaffirm Avoid Other" at bounding box center [540, 281] width 124 height 17
click at [478, 273] on select "Select Surrender Redeem Reaffirm Avoid Other" at bounding box center [540, 281] width 124 height 17
click at [531, 305] on div "Lien Information Belongs To * Select Debtor 1 Only Debtor 2 Only Debtor 1 And D…" at bounding box center [539, 262] width 132 height 160
drag, startPoint x: 563, startPoint y: 360, endPoint x: 574, endPoint y: 357, distance: 11.4
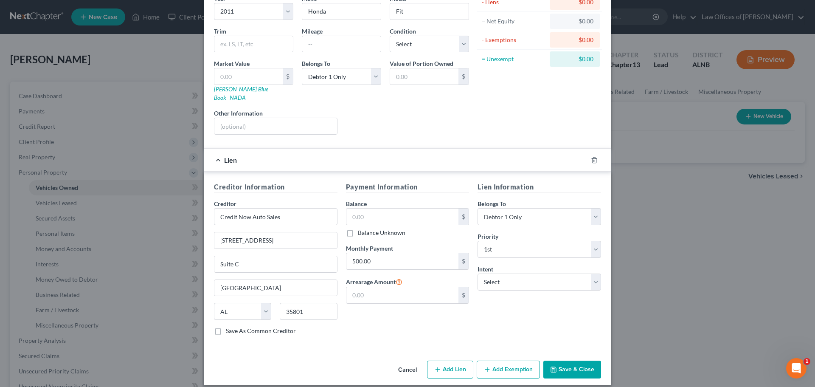
click at [564, 360] on button "Save & Close" at bounding box center [572, 369] width 58 height 18
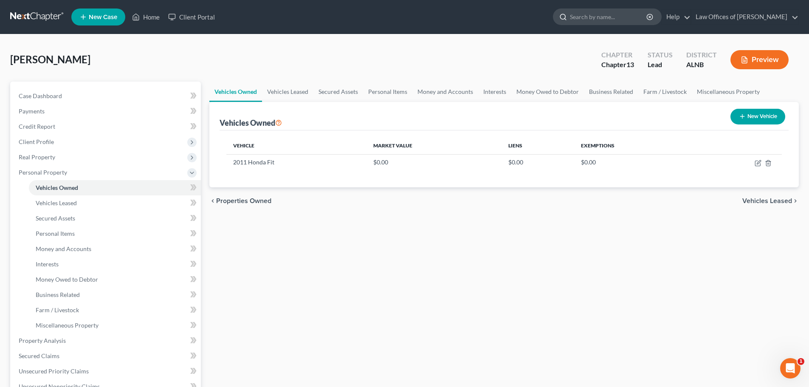
click at [611, 17] on input "search" at bounding box center [609, 17] width 78 height 16
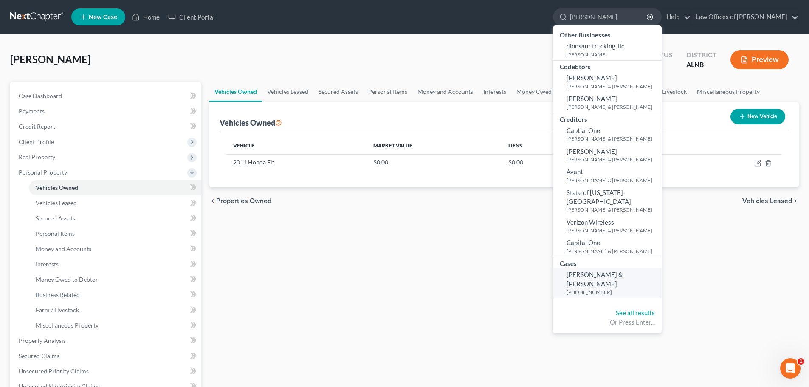
type input "[PERSON_NAME]"
click at [587, 274] on span "[PERSON_NAME] & [PERSON_NAME]" at bounding box center [594, 278] width 56 height 17
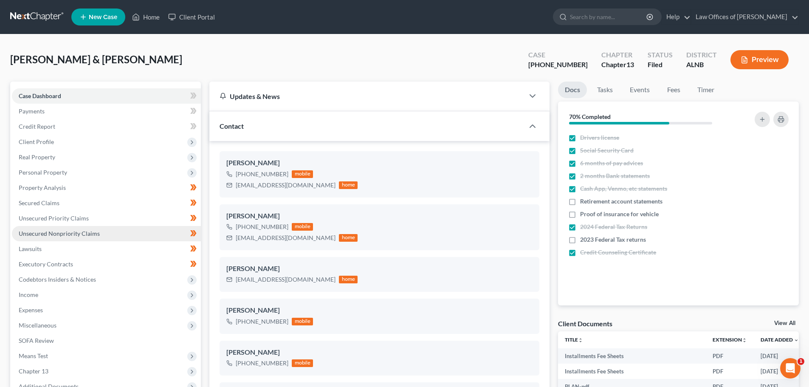
click at [62, 233] on span "Unsecured Nonpriority Claims" at bounding box center [59, 233] width 81 height 7
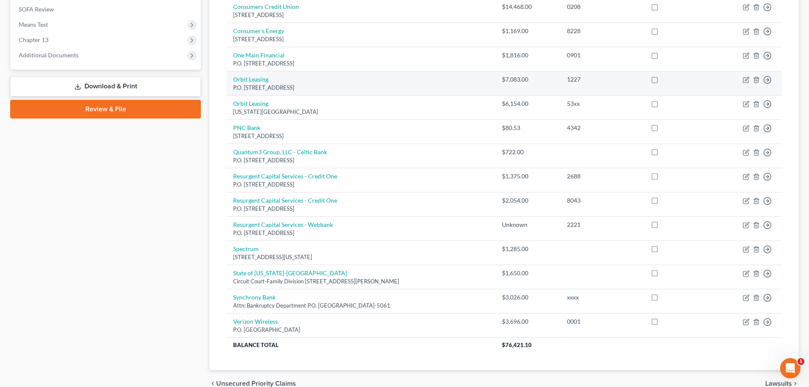
scroll to position [340, 0]
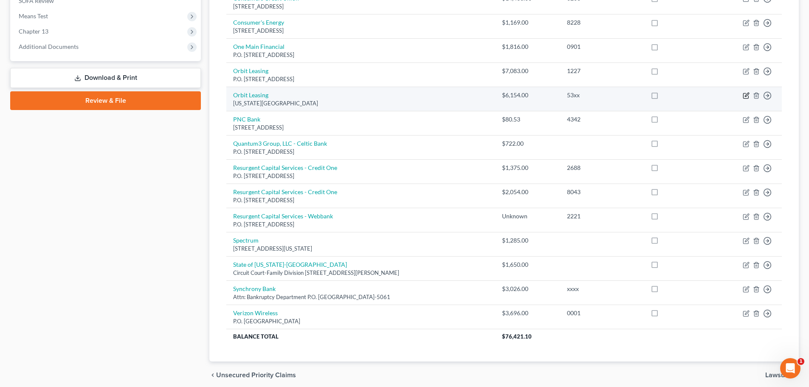
click at [746, 96] on icon "button" at bounding box center [747, 95] width 4 height 4
select select "23"
select select "8"
select select "1"
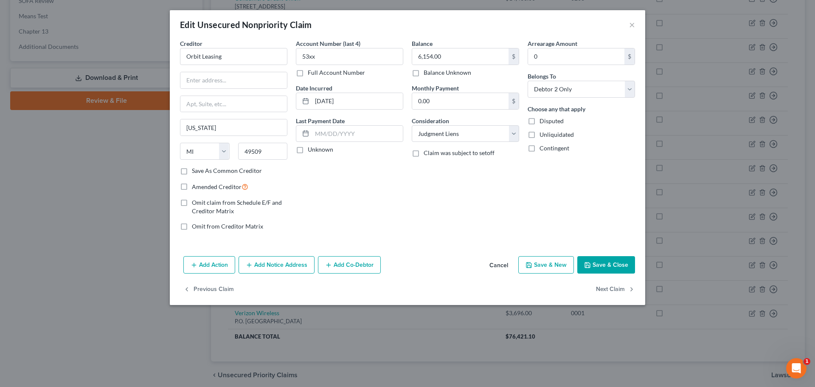
click at [500, 264] on button "Cancel" at bounding box center [499, 265] width 32 height 17
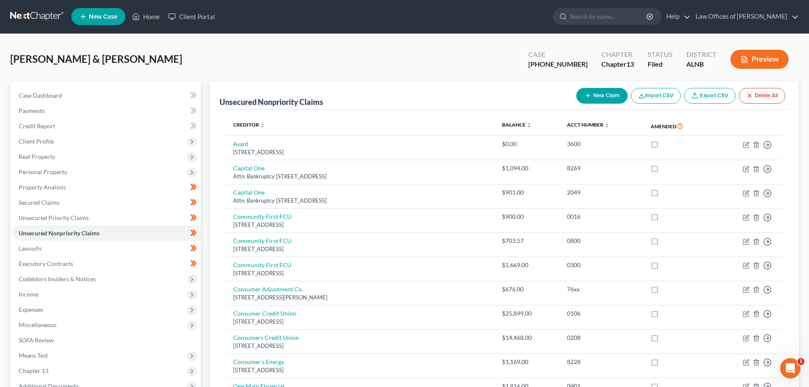
scroll to position [0, 0]
click at [627, 17] on input "search" at bounding box center [609, 17] width 78 height 16
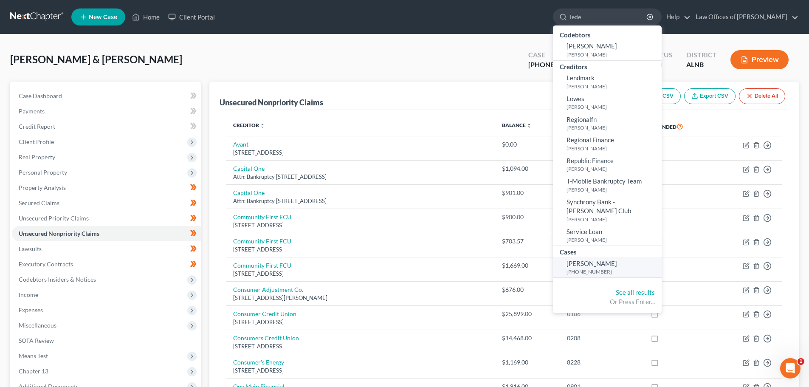
type input "lede"
click at [587, 259] on span "[PERSON_NAME]" at bounding box center [591, 263] width 51 height 8
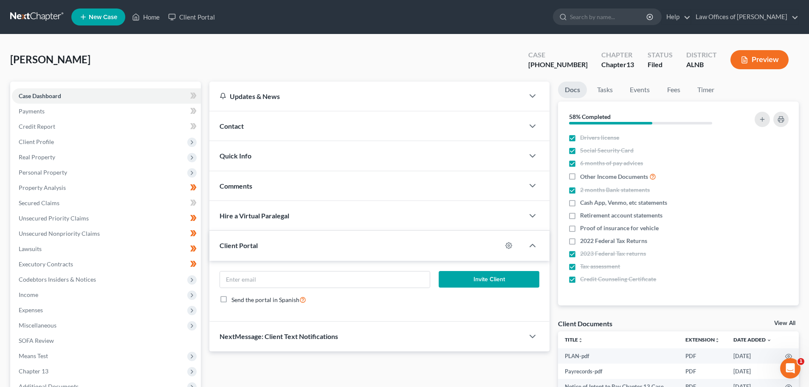
drag, startPoint x: 776, startPoint y: 321, endPoint x: 307, endPoint y: 64, distance: 534.6
click at [777, 321] on link "View All" at bounding box center [784, 323] width 21 height 6
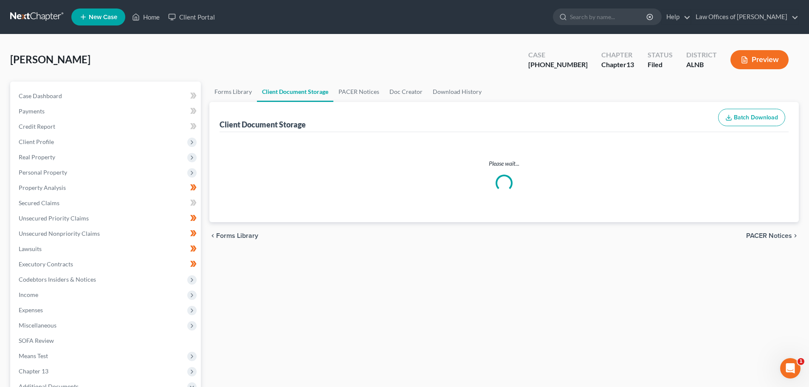
select select "23"
select select "5"
select select "22"
select select "19"
select select "10"
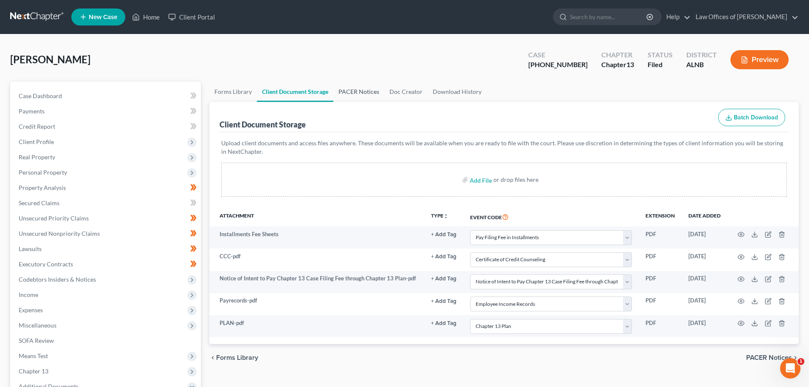
click at [360, 91] on link "PACER Notices" at bounding box center [358, 92] width 51 height 20
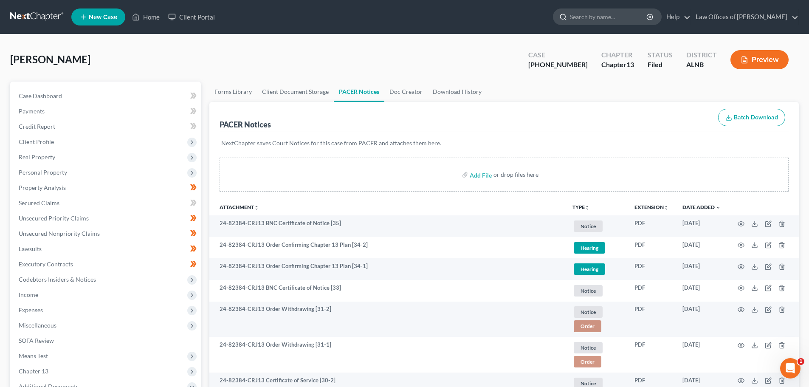
click at [619, 16] on input "search" at bounding box center [609, 17] width 78 height 16
type input "butts"
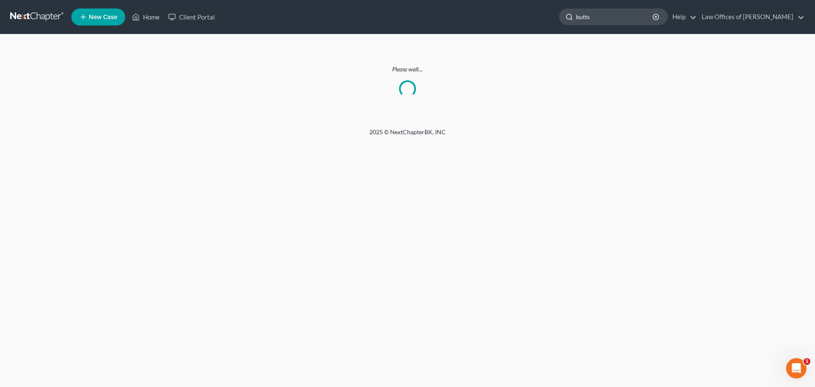
click at [613, 15] on input "butts" at bounding box center [615, 17] width 78 height 16
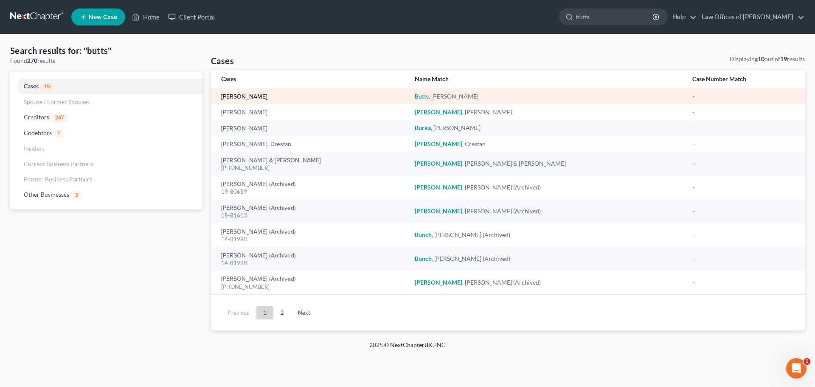
click at [238, 96] on link "[PERSON_NAME]" at bounding box center [244, 97] width 46 height 6
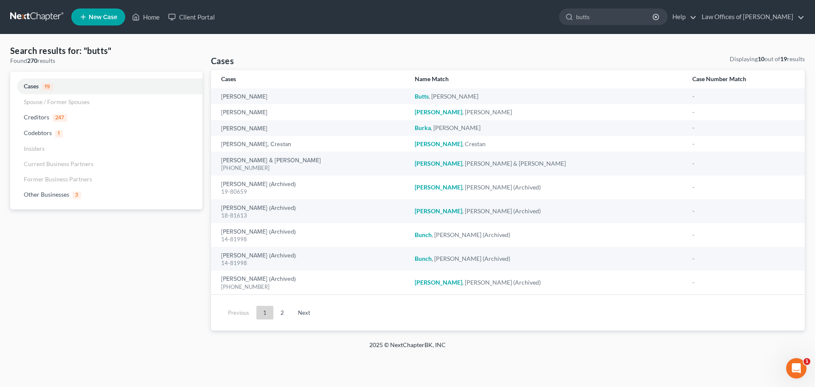
select select "4"
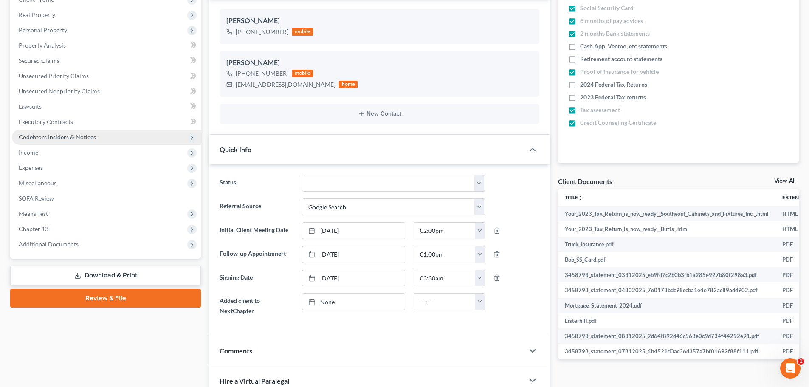
scroll to position [127, 0]
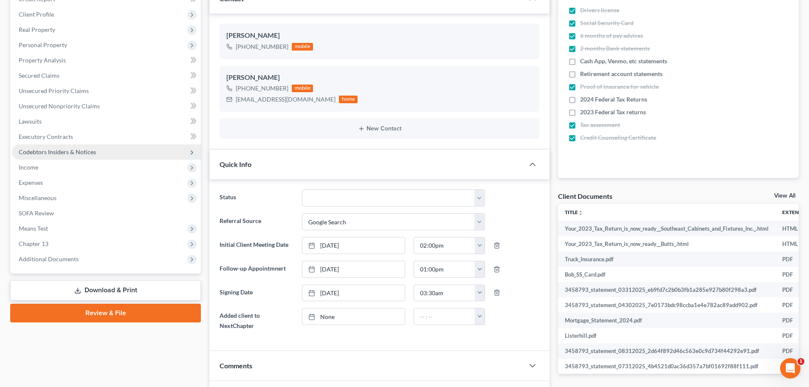
click at [70, 152] on span "Codebtors Insiders & Notices" at bounding box center [57, 151] width 77 height 7
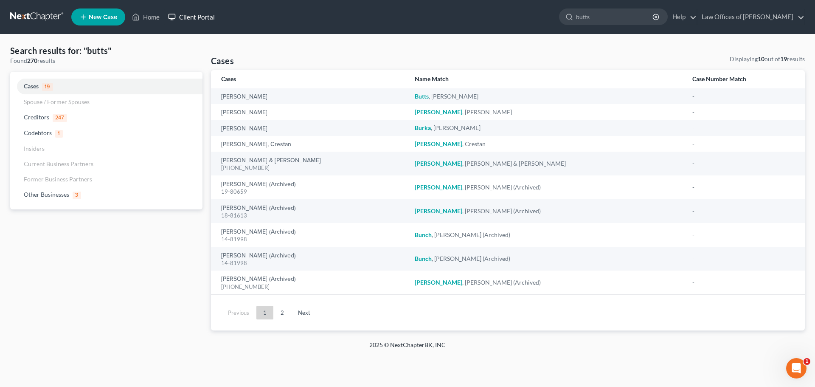
click at [209, 14] on link "Client Portal" at bounding box center [191, 16] width 55 height 15
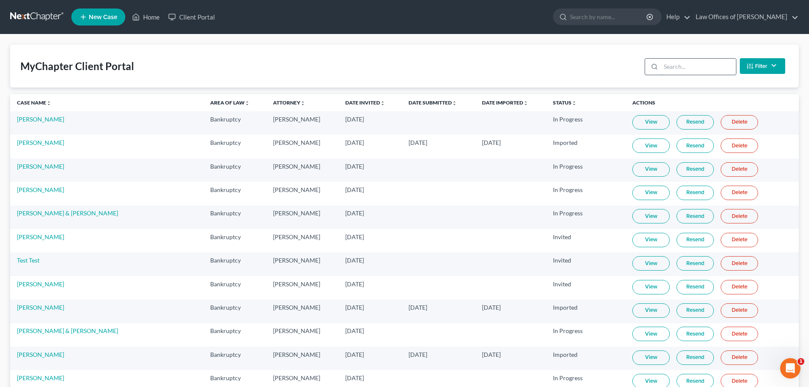
click at [687, 65] on input "search" at bounding box center [698, 67] width 75 height 16
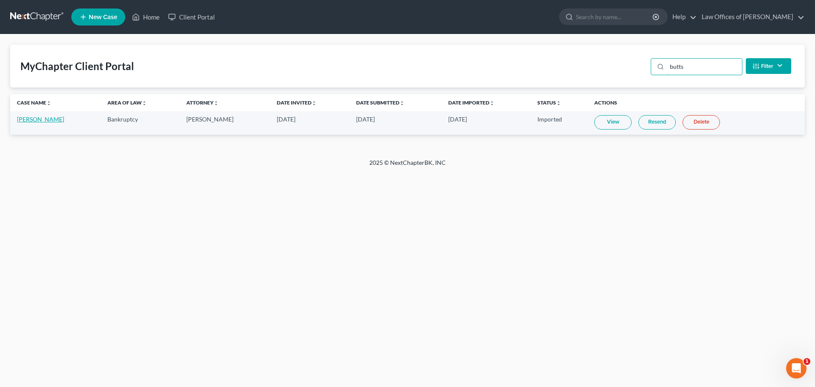
type input "butts"
click at [38, 121] on link "[PERSON_NAME]" at bounding box center [40, 118] width 47 height 7
select select "4"
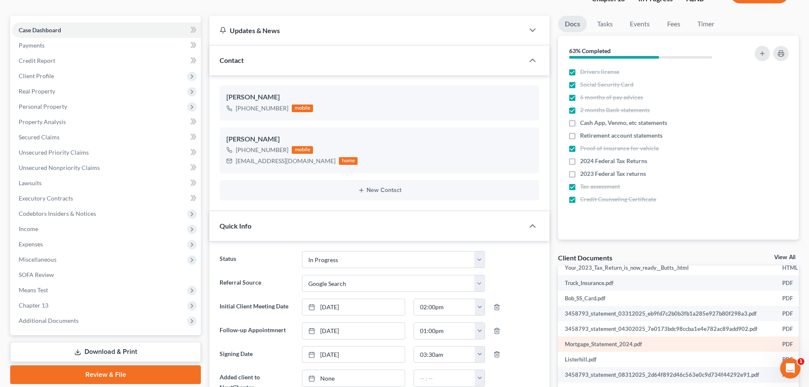
scroll to position [85, 0]
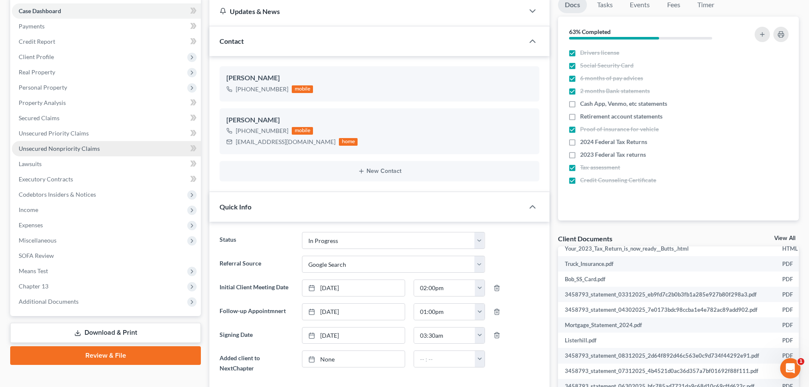
click at [86, 149] on span "Unsecured Nonpriority Claims" at bounding box center [59, 148] width 81 height 7
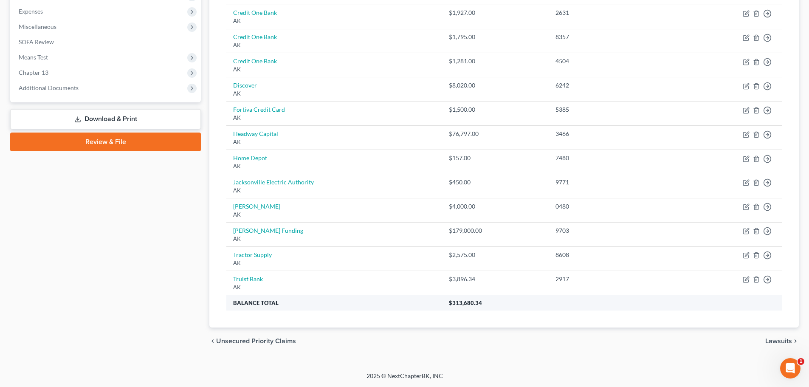
scroll to position [1, 0]
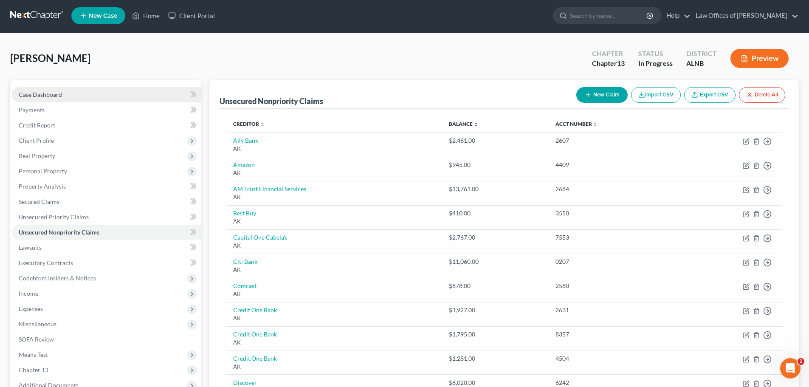
click at [60, 95] on span "Case Dashboard" at bounding box center [40, 94] width 43 height 7
select select "4"
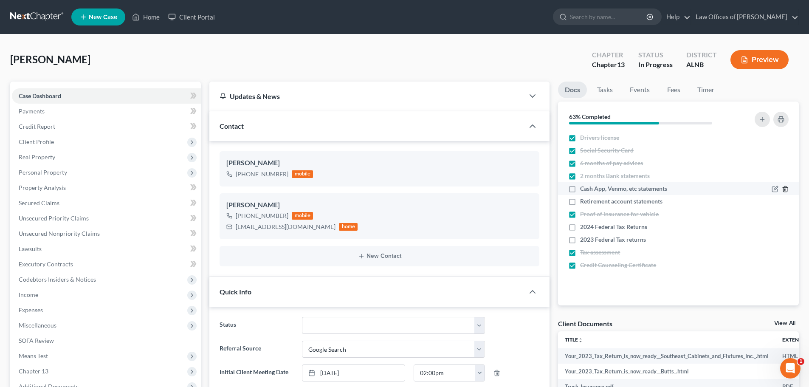
click at [784, 191] on icon "button" at bounding box center [784, 189] width 7 height 7
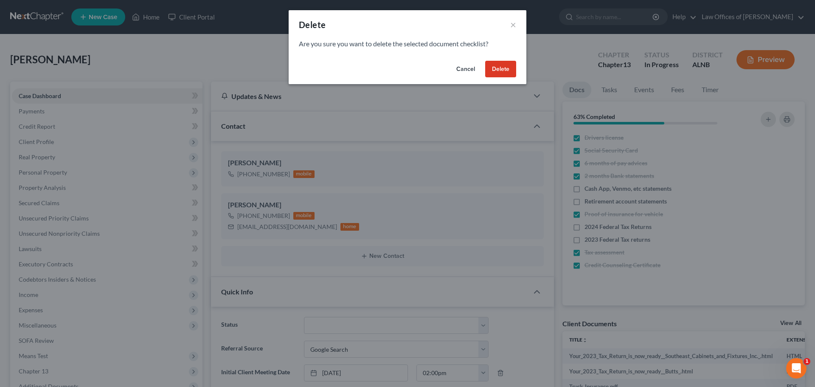
click at [492, 68] on button "Delete" at bounding box center [500, 69] width 31 height 17
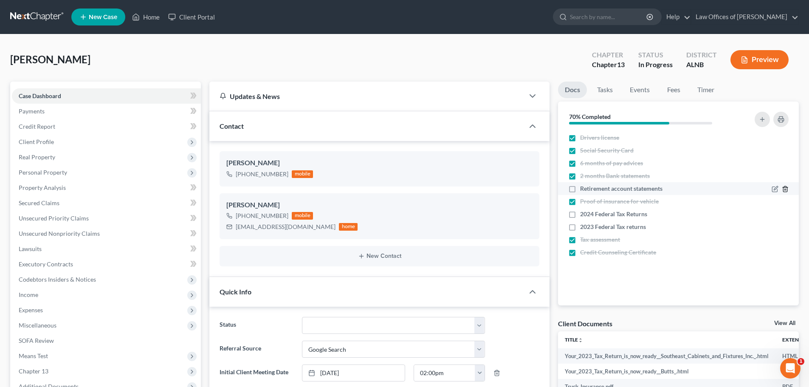
click at [785, 189] on line "button" at bounding box center [785, 190] width 0 height 2
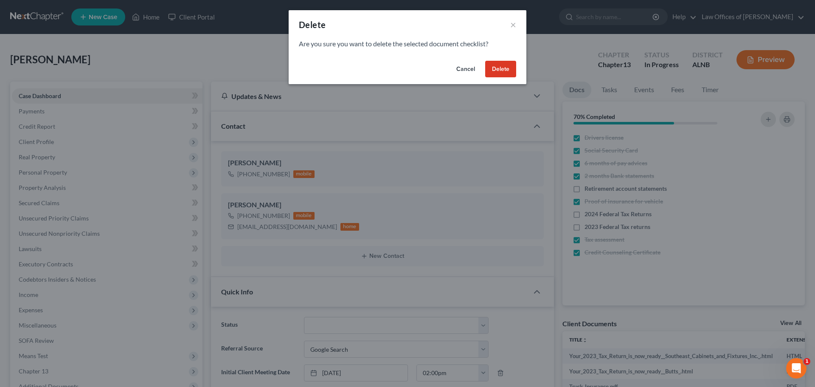
click at [500, 69] on button "Delete" at bounding box center [500, 69] width 31 height 17
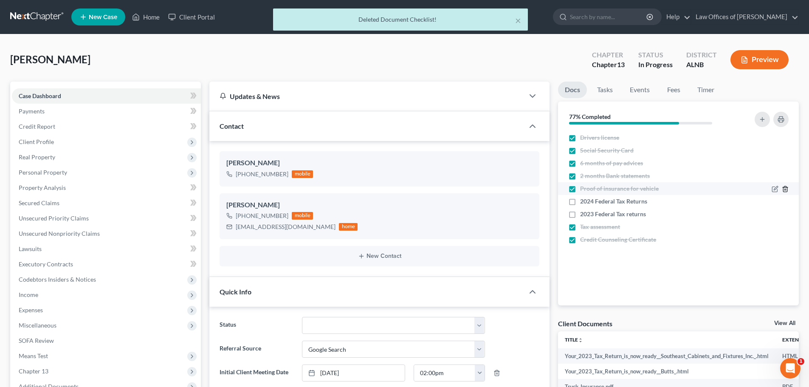
click at [784, 190] on line "button" at bounding box center [784, 190] width 0 height 2
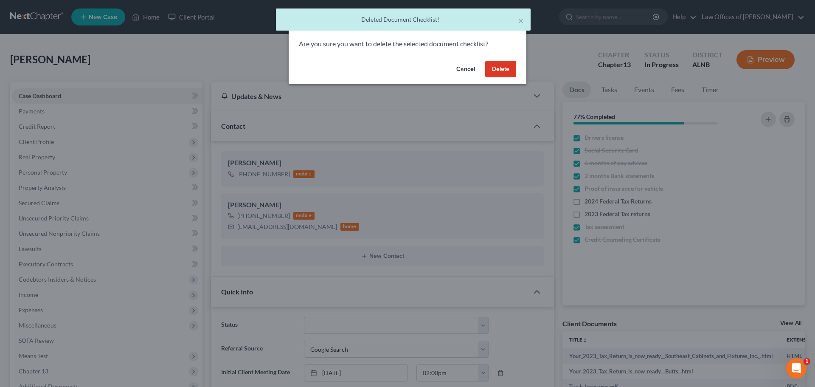
click at [496, 67] on button "Delete" at bounding box center [500, 69] width 31 height 17
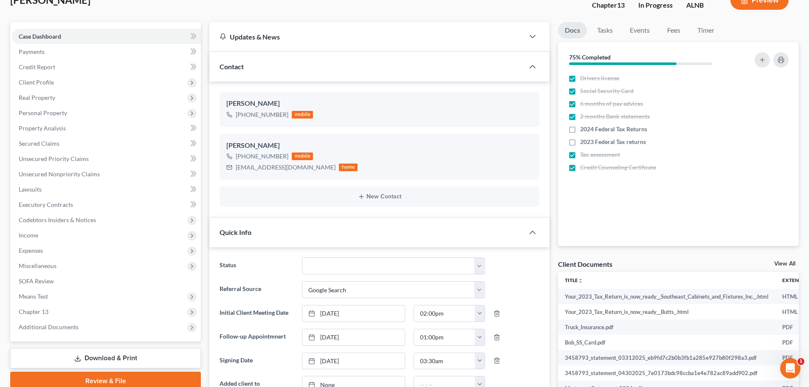
scroll to position [85, 0]
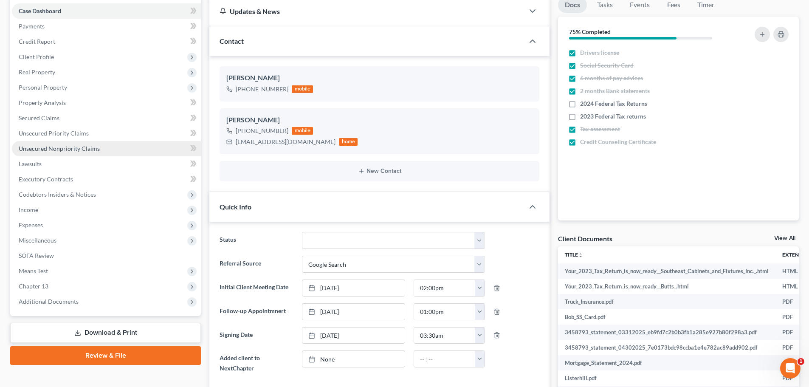
click at [99, 149] on link "Unsecured Nonpriority Claims" at bounding box center [106, 148] width 189 height 15
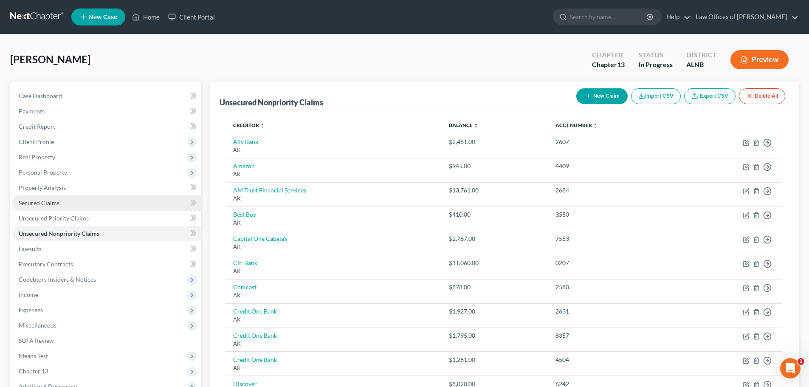
click at [52, 205] on span "Secured Claims" at bounding box center [39, 202] width 41 height 7
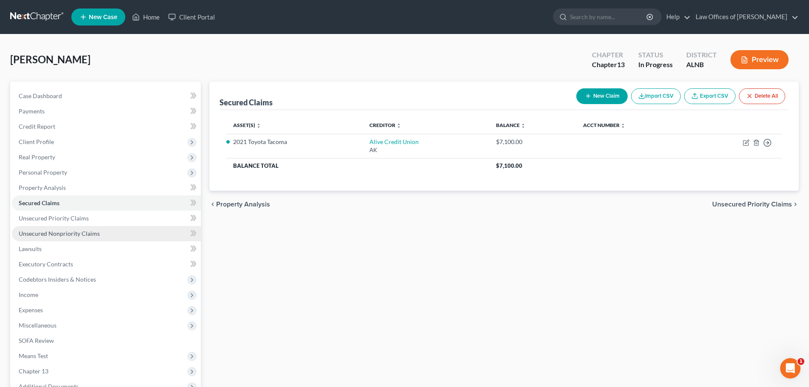
drag, startPoint x: 80, startPoint y: 234, endPoint x: 86, endPoint y: 231, distance: 7.0
click at [80, 234] on span "Unsecured Nonpriority Claims" at bounding box center [59, 233] width 81 height 7
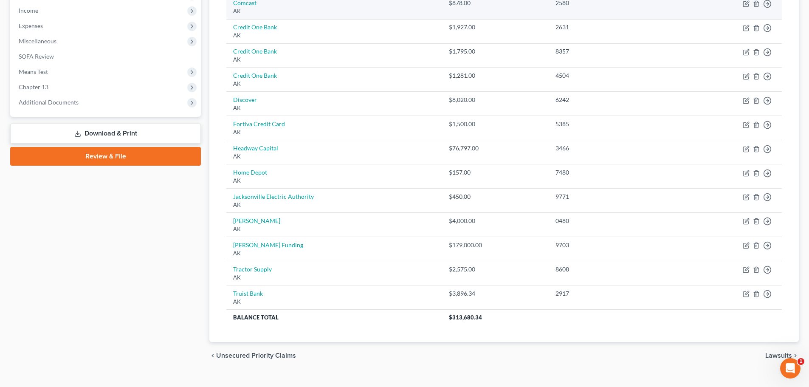
scroll to position [298, 0]
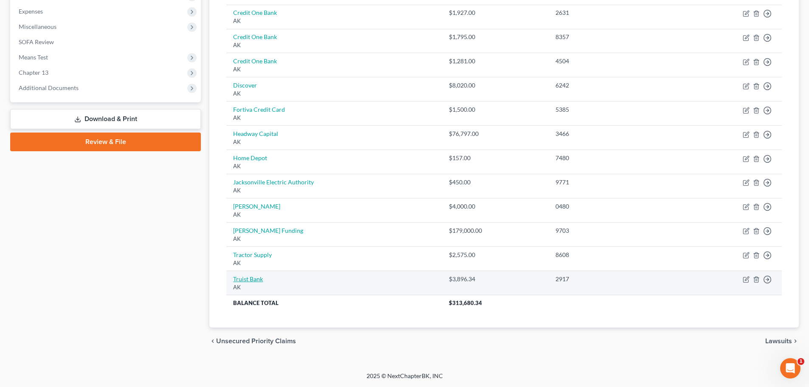
click at [261, 279] on link "Truist Bank" at bounding box center [248, 278] width 30 height 7
select select "1"
select select "10"
select select "0"
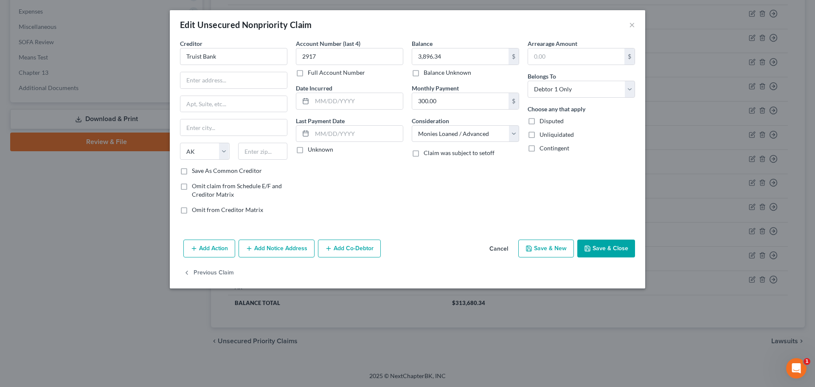
click at [495, 248] on button "Cancel" at bounding box center [499, 248] width 32 height 17
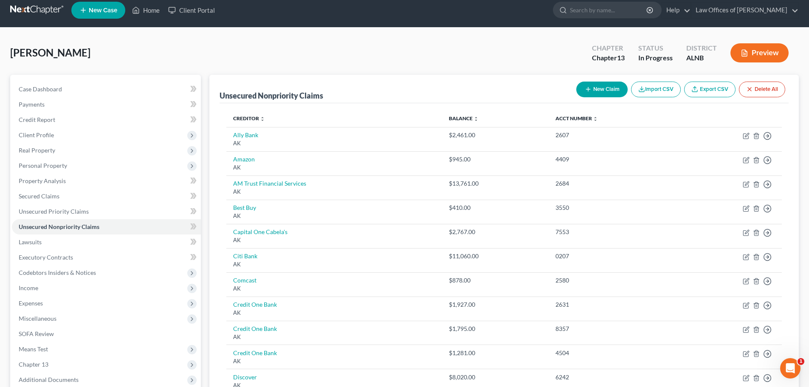
scroll to position [0, 0]
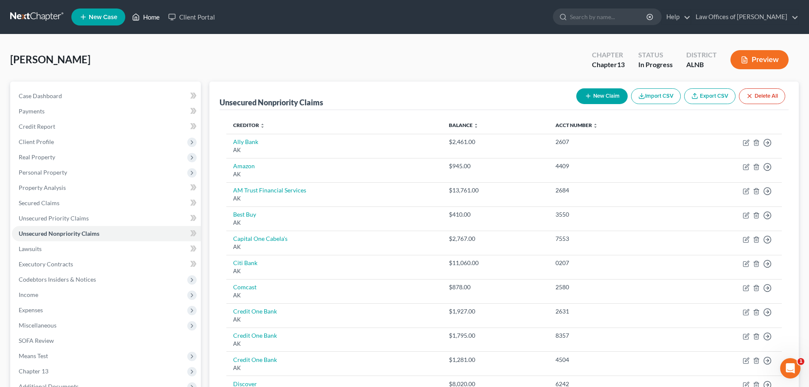
drag, startPoint x: 147, startPoint y: 18, endPoint x: 137, endPoint y: 0, distance: 20.0
click at [147, 18] on link "Home" at bounding box center [146, 16] width 36 height 15
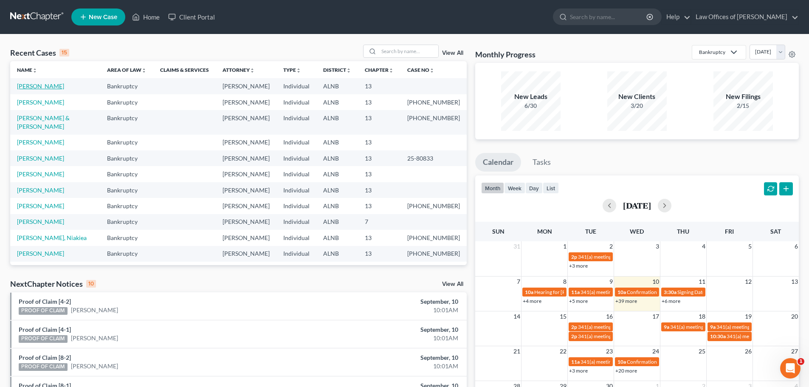
click at [36, 83] on link "[PERSON_NAME]" at bounding box center [40, 85] width 47 height 7
select select "4"
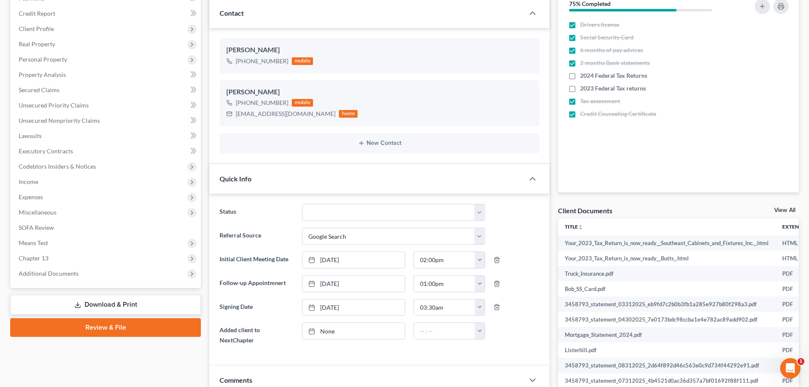
scroll to position [170, 0]
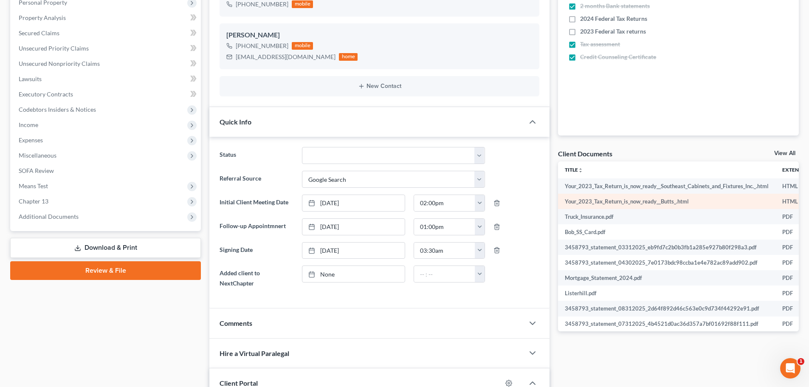
click at [565, 203] on td "Your_2023_Tax_Return_is_now_ready__Butts_.html" at bounding box center [666, 201] width 217 height 15
click at [750, 202] on td "Your_2023_Tax_Return_is_now_ready__Butts_.html" at bounding box center [666, 201] width 217 height 15
click at [784, 154] on link "View All" at bounding box center [784, 153] width 21 height 6
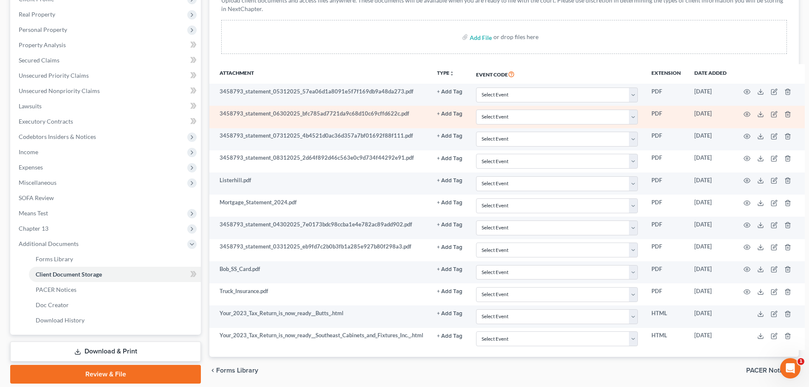
scroll to position [170, 0]
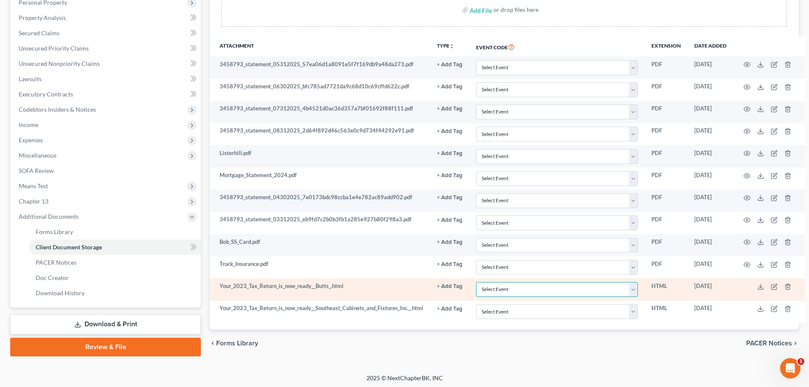
click at [634, 290] on select "Select Event 20 Largest Unsecured Creditors Amended Schedules (Fee) Attachment …" at bounding box center [557, 289] width 162 height 15
click at [762, 287] on icon at bounding box center [760, 286] width 7 height 7
click at [775, 286] on icon "button" at bounding box center [773, 286] width 7 height 7
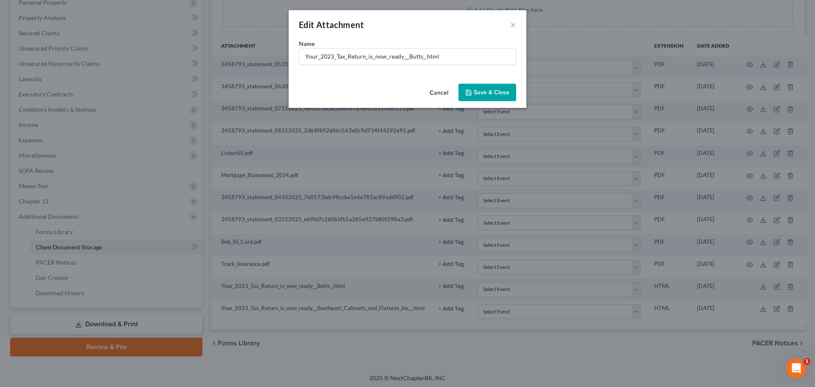
click at [439, 95] on button "Cancel" at bounding box center [439, 92] width 32 height 17
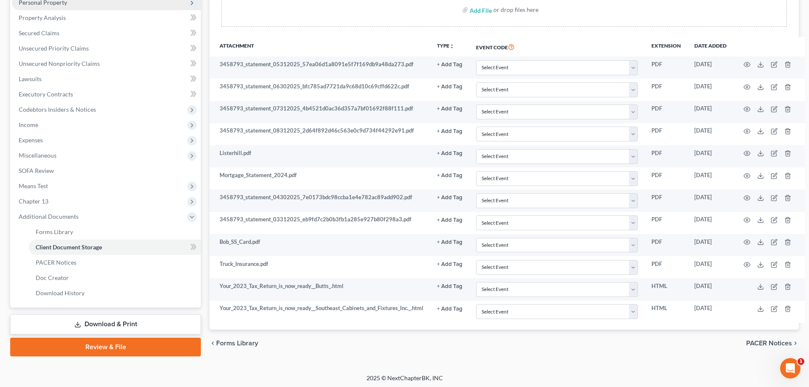
select select "4"
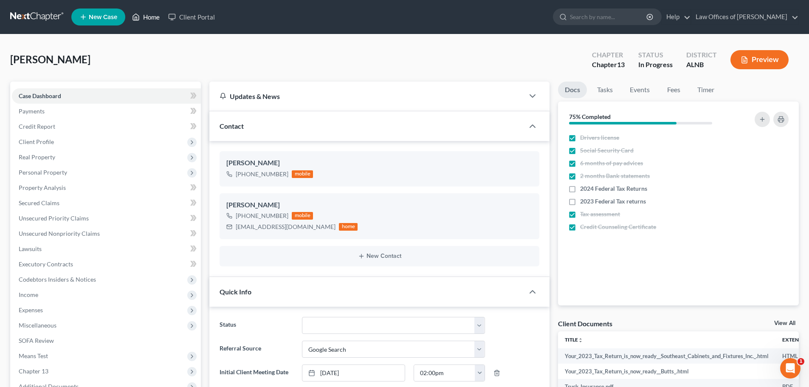
click at [151, 17] on link "Home" at bounding box center [146, 16] width 36 height 15
